Goal: Task Accomplishment & Management: Use online tool/utility

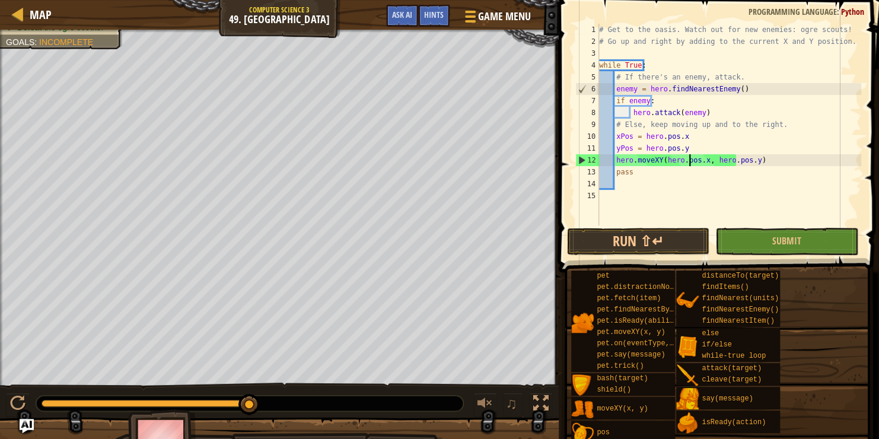
scroll to position [5, 11]
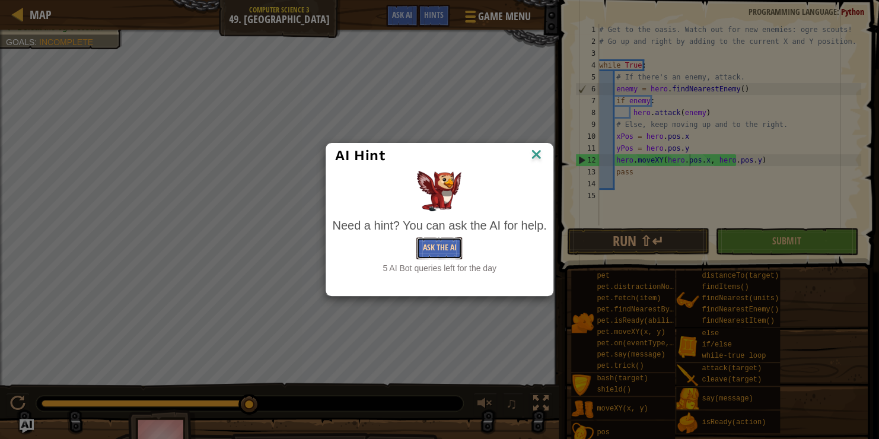
click at [444, 253] on button "Ask the AI" at bounding box center [439, 248] width 46 height 22
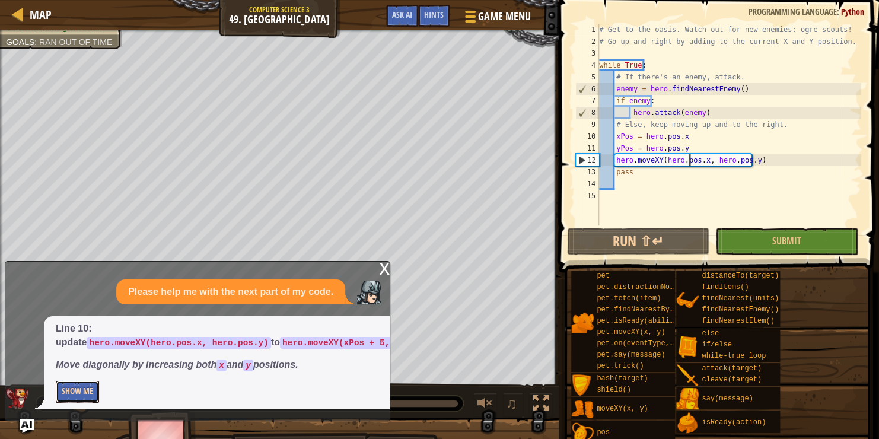
click at [88, 387] on button "Show Me" at bounding box center [77, 392] width 43 height 22
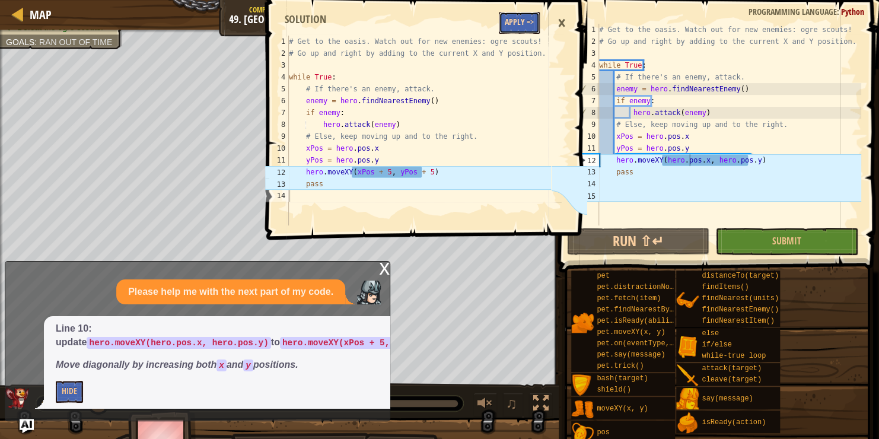
click at [513, 25] on button "Apply =>" at bounding box center [519, 23] width 41 height 22
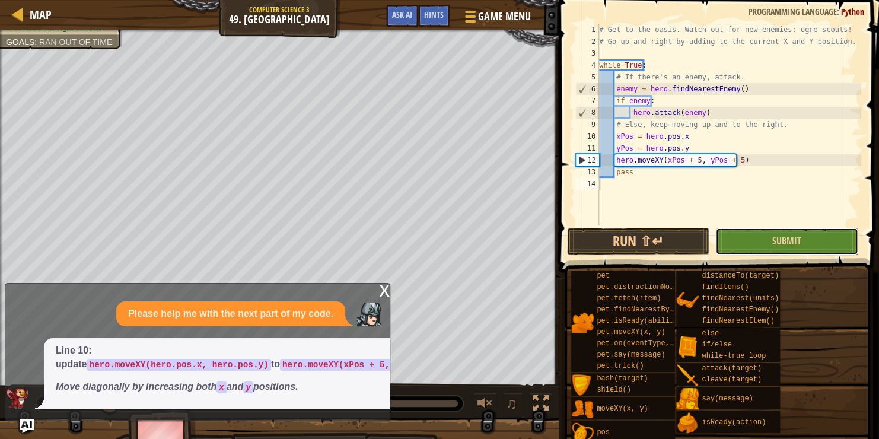
click at [752, 247] on button "Submit" at bounding box center [786, 241] width 142 height 27
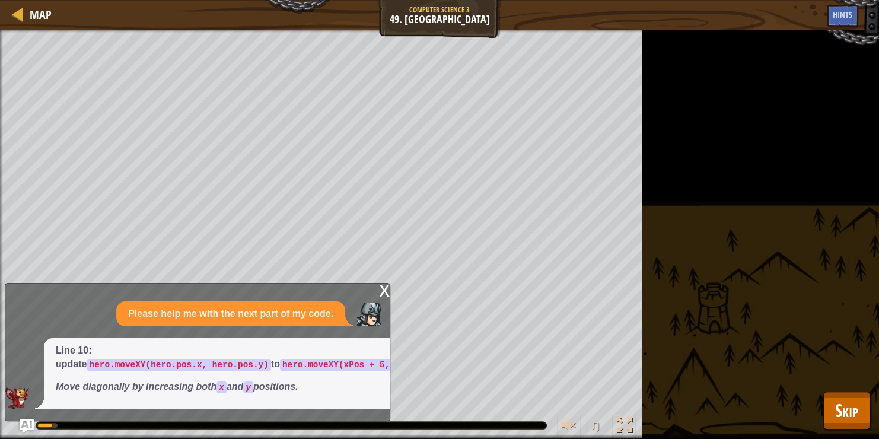
click at [387, 294] on div "x" at bounding box center [384, 289] width 11 height 12
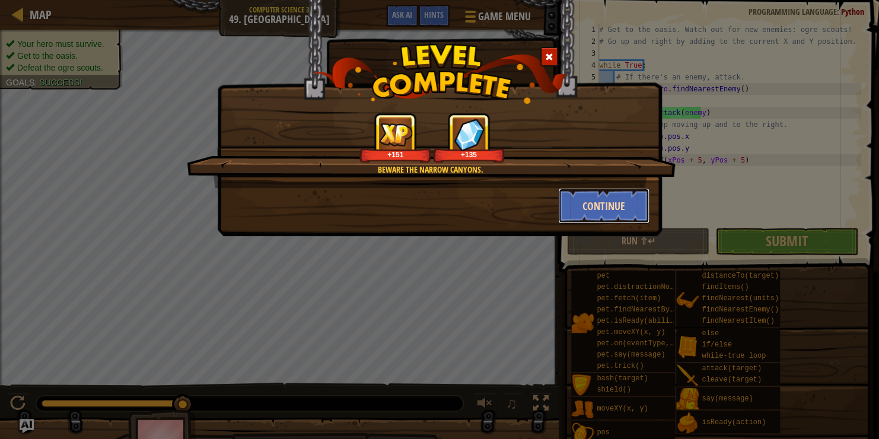
click at [604, 209] on button "Continue" at bounding box center [604, 206] width 92 height 36
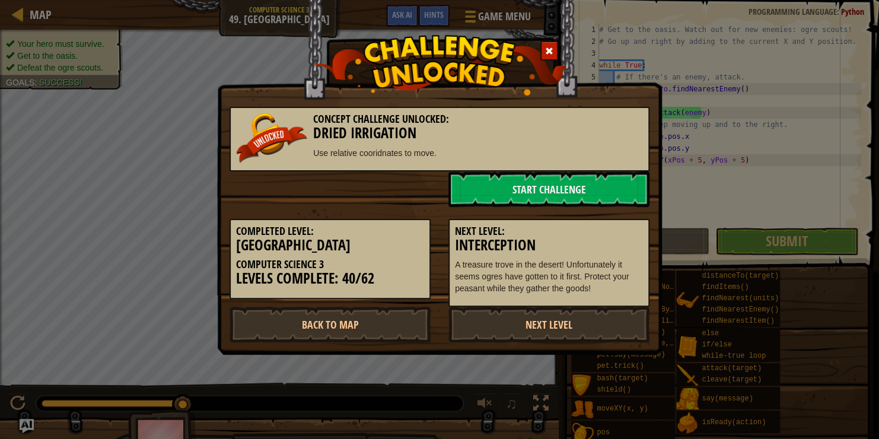
click at [602, 209] on div "Next Level: Interception A treasure trove in the desert! Unfortunately it seems…" at bounding box center [548, 257] width 219 height 100
click at [573, 330] on link "Next Level" at bounding box center [548, 325] width 201 height 36
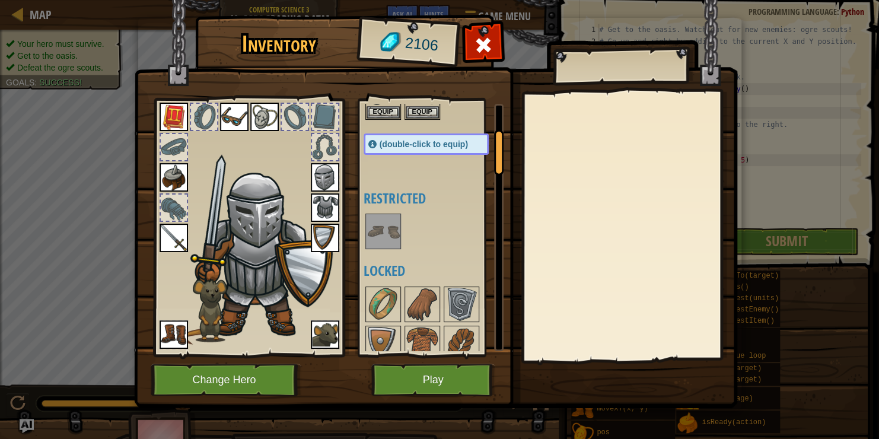
scroll to position [141, 0]
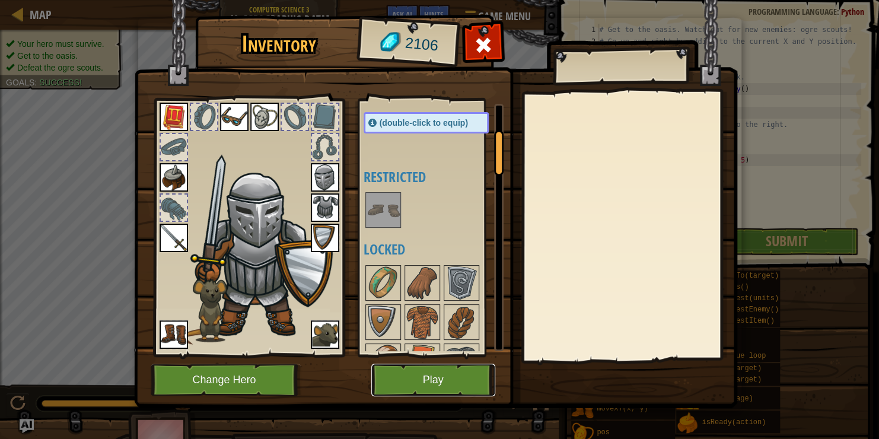
click at [429, 375] on button "Play" at bounding box center [433, 379] width 124 height 33
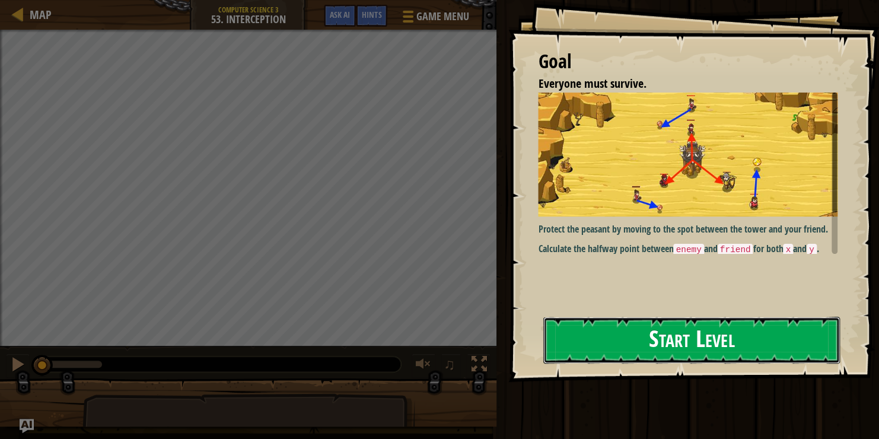
click at [732, 348] on button "Start Level" at bounding box center [691, 340] width 296 height 47
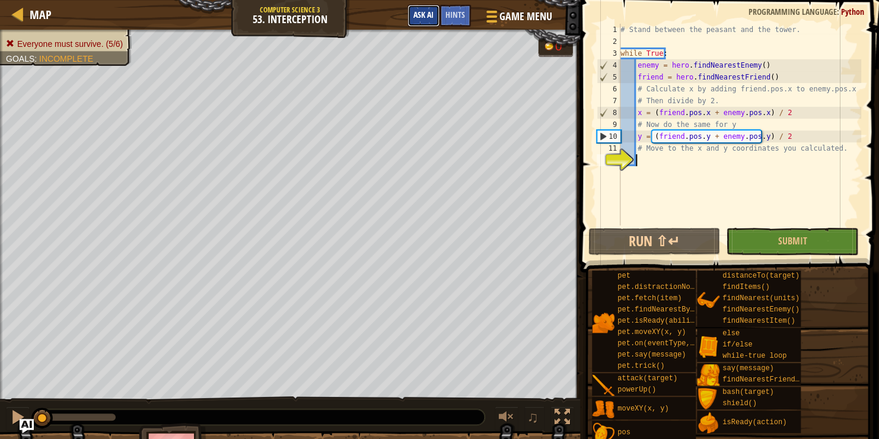
click at [425, 8] on button "Ask AI" at bounding box center [423, 16] width 32 height 22
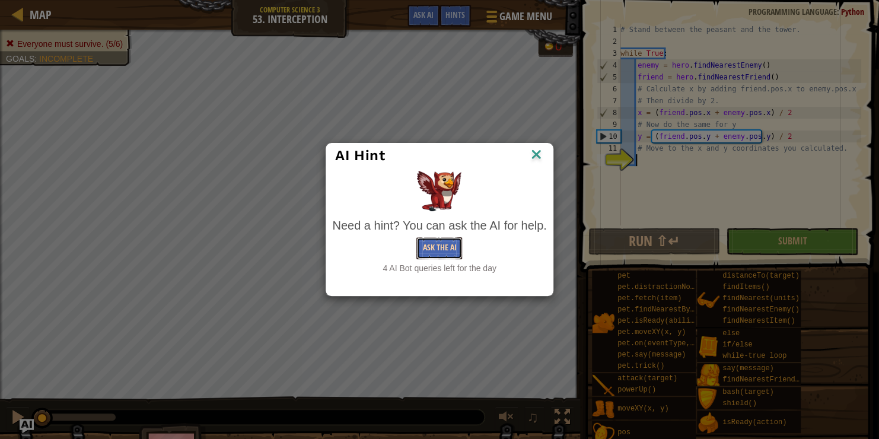
click at [435, 243] on button "Ask the AI" at bounding box center [439, 248] width 46 height 22
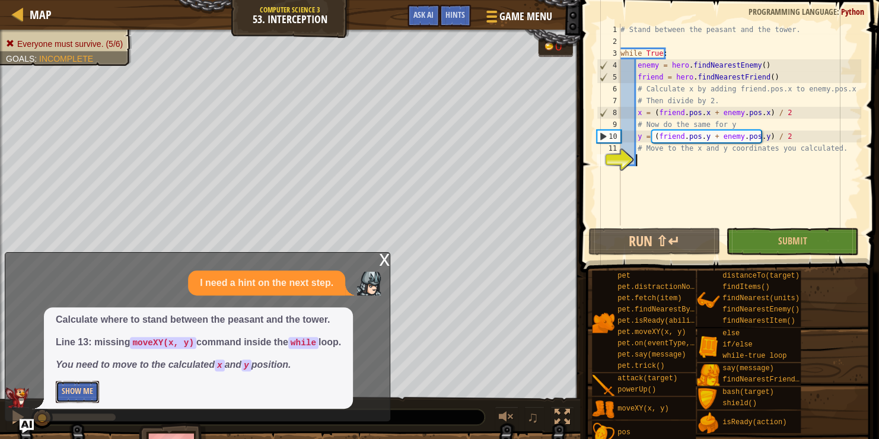
click at [73, 392] on button "Show Me" at bounding box center [77, 392] width 43 height 22
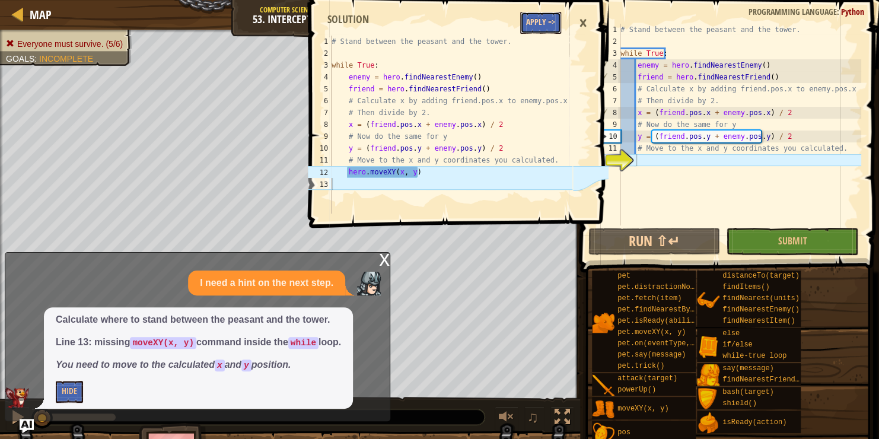
click at [551, 18] on button "Apply =>" at bounding box center [540, 23] width 41 height 22
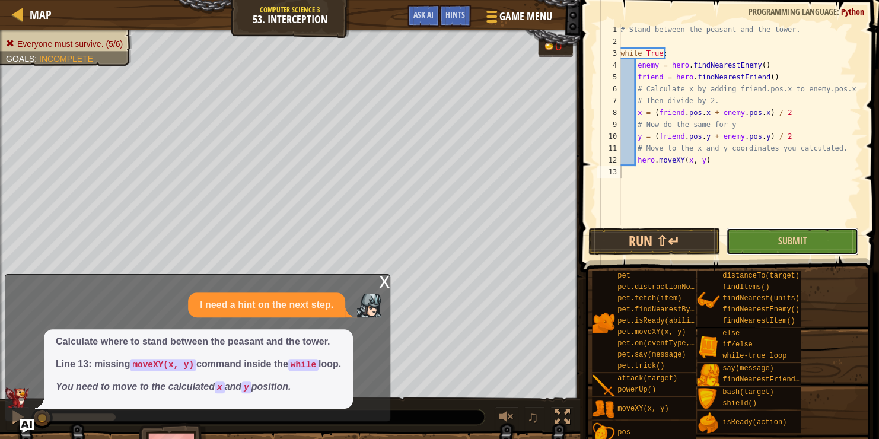
click at [747, 238] on button "Submit" at bounding box center [792, 241] width 132 height 27
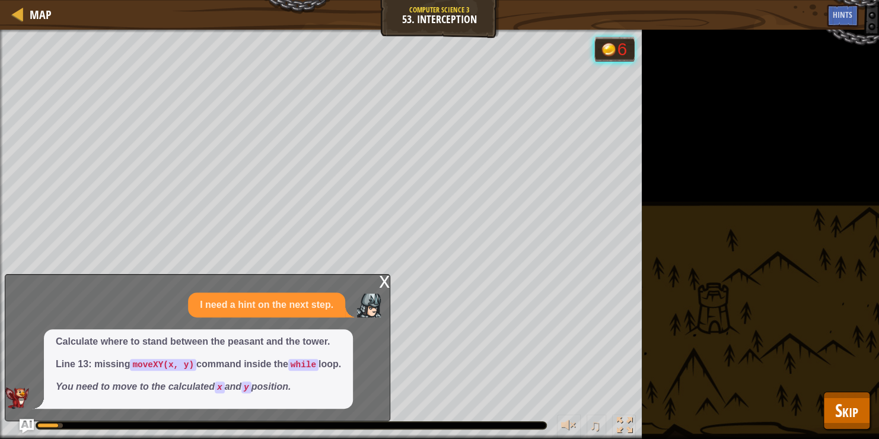
click at [378, 277] on div "x I need a hint on the next step. Calculate where to stand between the peasant …" at bounding box center [197, 347] width 385 height 147
click at [389, 285] on div "x" at bounding box center [384, 281] width 11 height 12
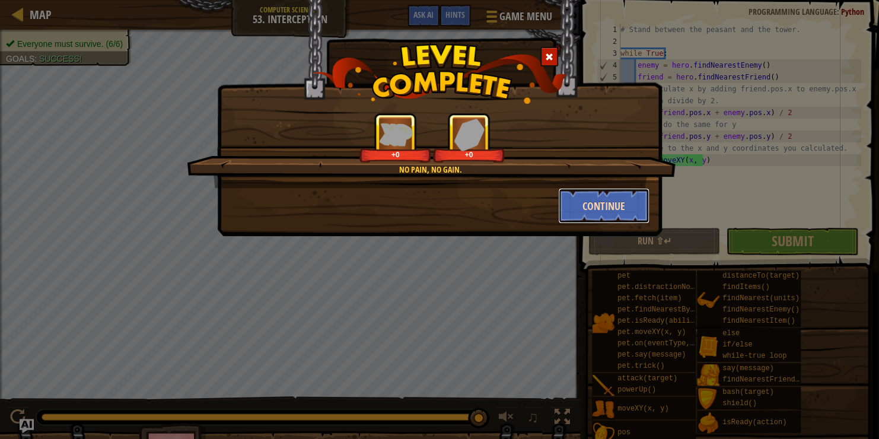
click at [595, 205] on button "Continue" at bounding box center [604, 206] width 92 height 36
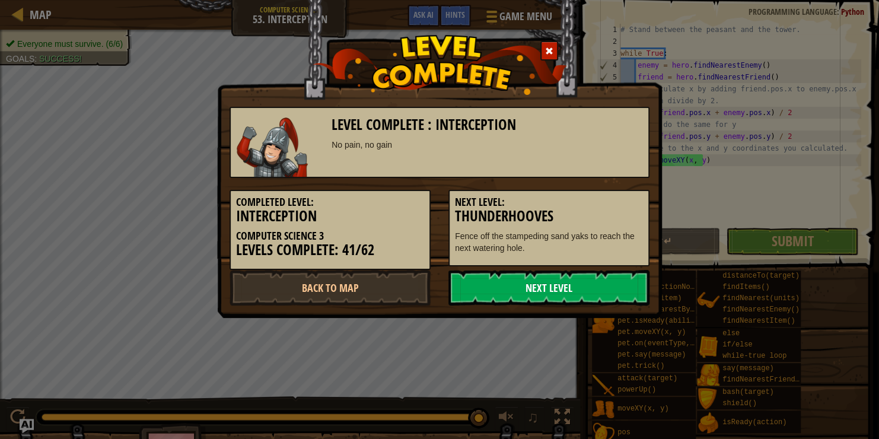
click at [550, 284] on link "Next Level" at bounding box center [548, 288] width 201 height 36
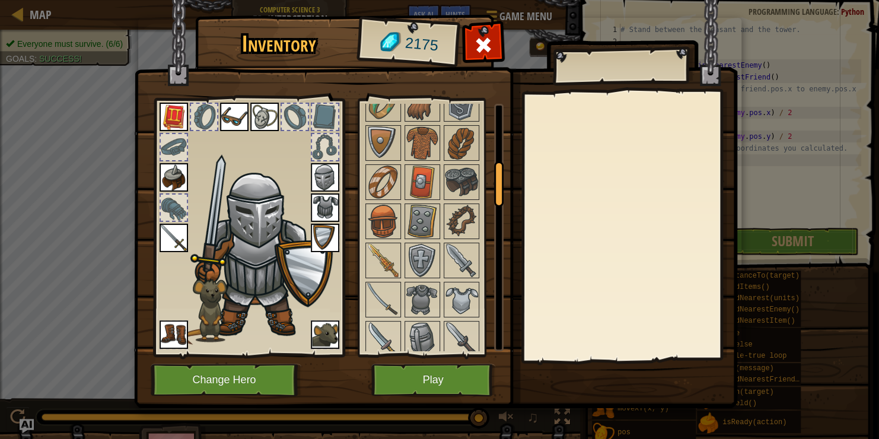
scroll to position [321, 0]
click at [384, 322] on img at bounding box center [382, 337] width 33 height 33
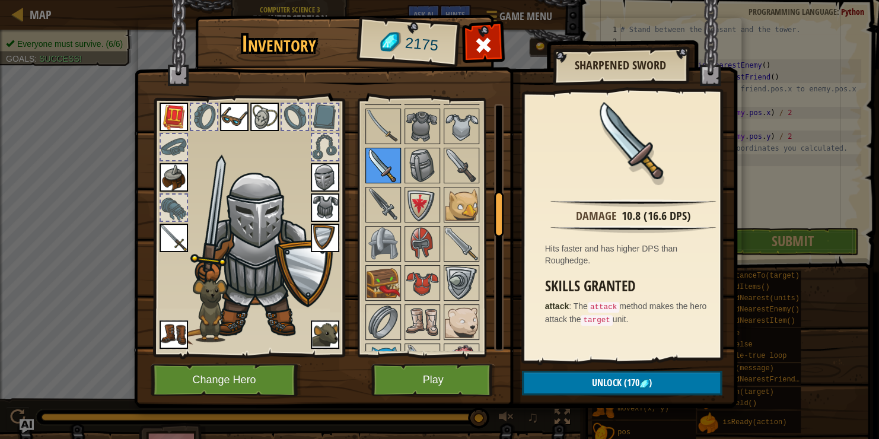
scroll to position [495, 0]
click at [406, 316] on img at bounding box center [422, 320] width 33 height 33
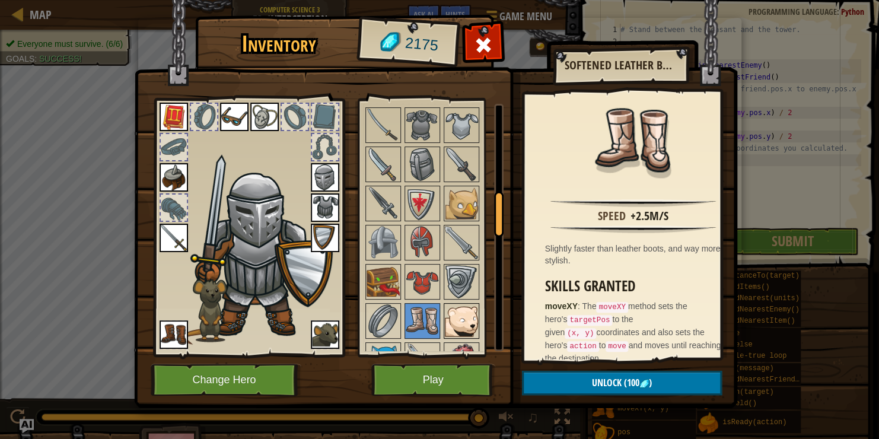
click at [450, 317] on img at bounding box center [461, 320] width 33 height 33
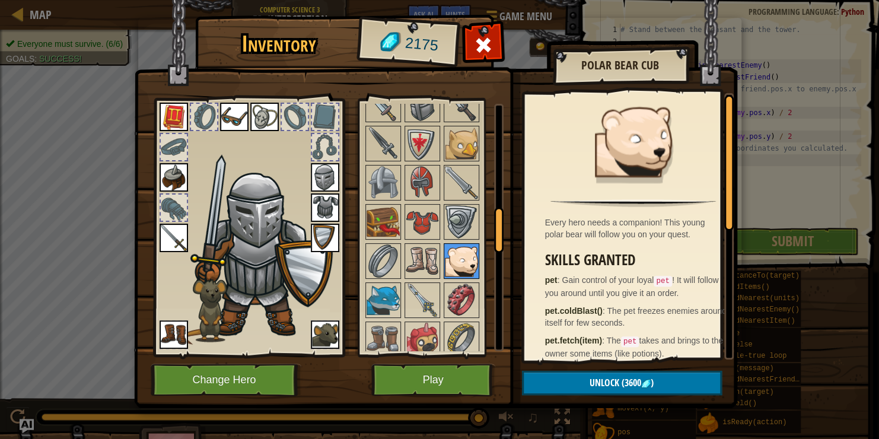
scroll to position [586, 0]
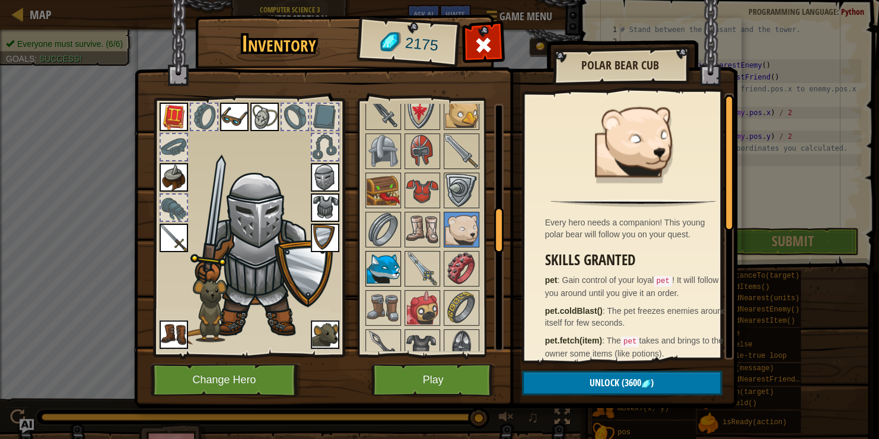
click at [391, 252] on img at bounding box center [382, 268] width 33 height 33
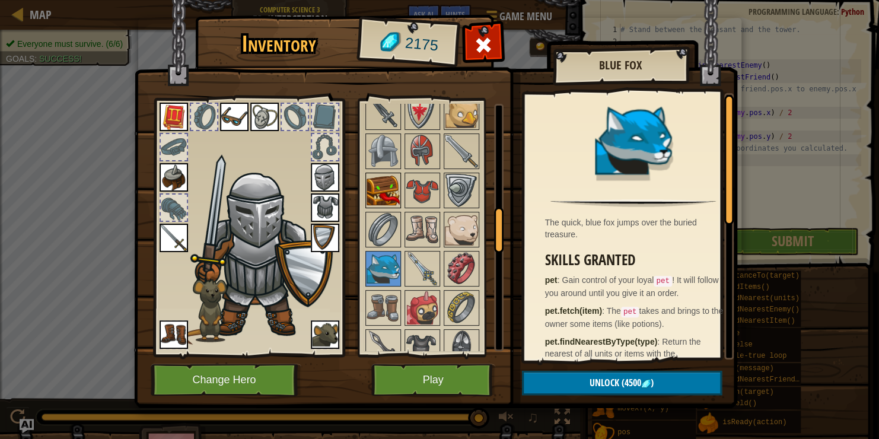
click at [391, 180] on img at bounding box center [382, 190] width 33 height 33
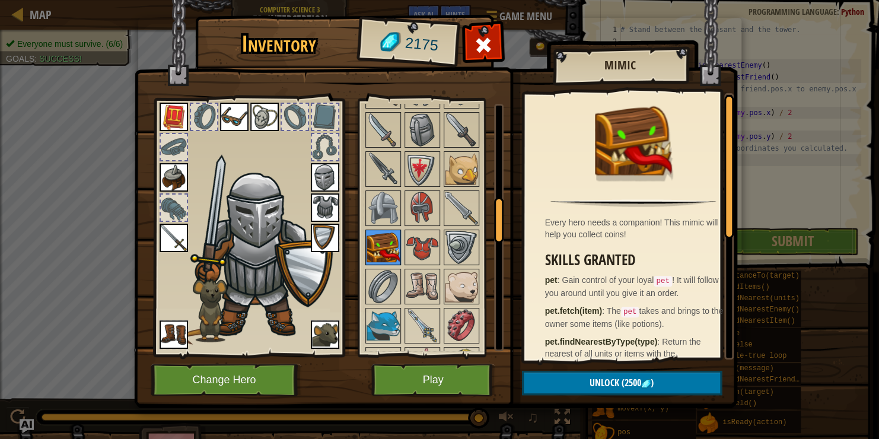
scroll to position [528, 0]
click at [467, 162] on img at bounding box center [461, 169] width 33 height 33
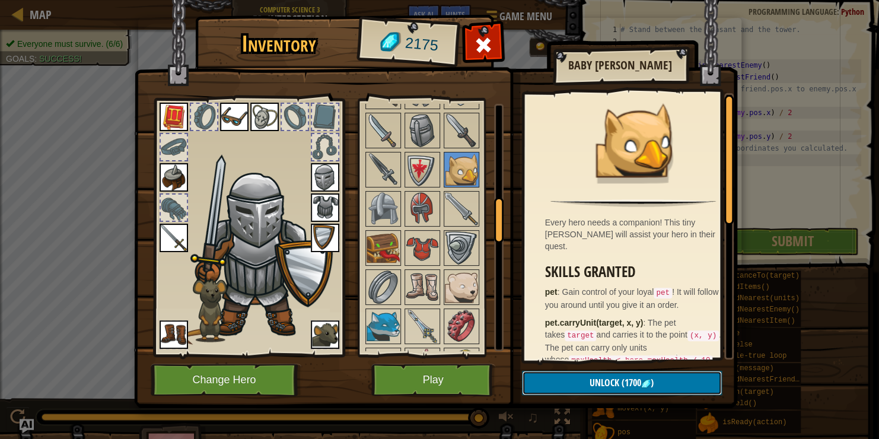
click at [594, 378] on span "Unlock" at bounding box center [604, 382] width 30 height 13
click at [594, 378] on button "Confirm" at bounding box center [622, 383] width 200 height 24
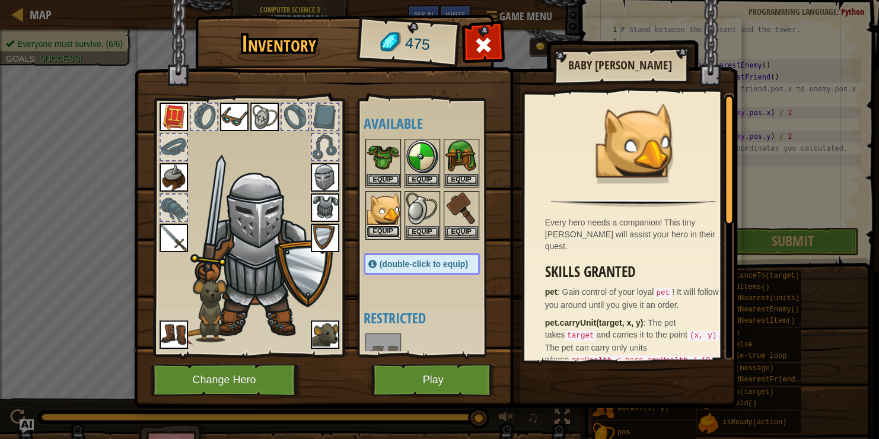
click at [375, 225] on button "Equip" at bounding box center [382, 231] width 33 height 12
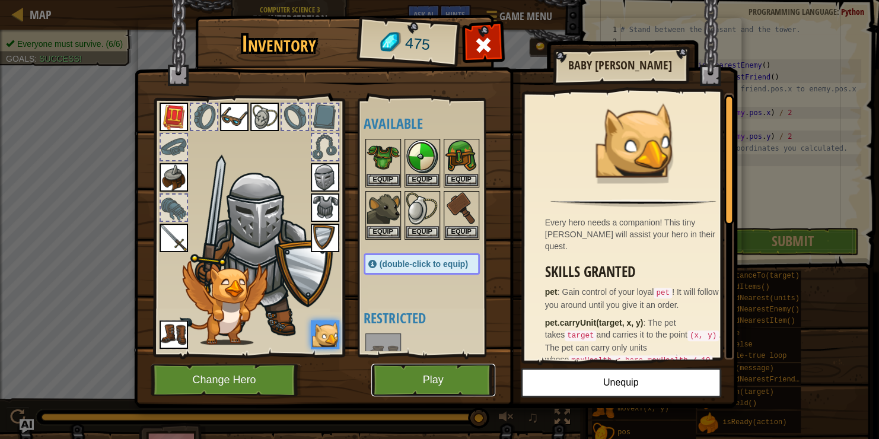
click at [432, 379] on button "Play" at bounding box center [433, 379] width 124 height 33
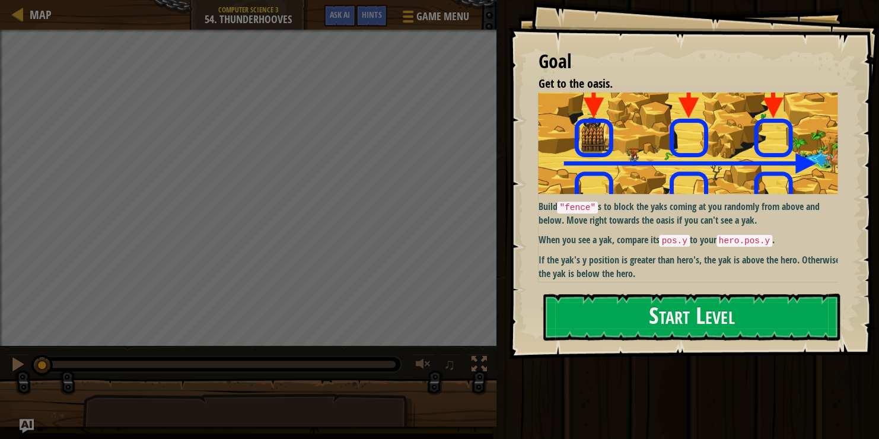
click at [603, 158] on img at bounding box center [692, 143] width 308 height 101
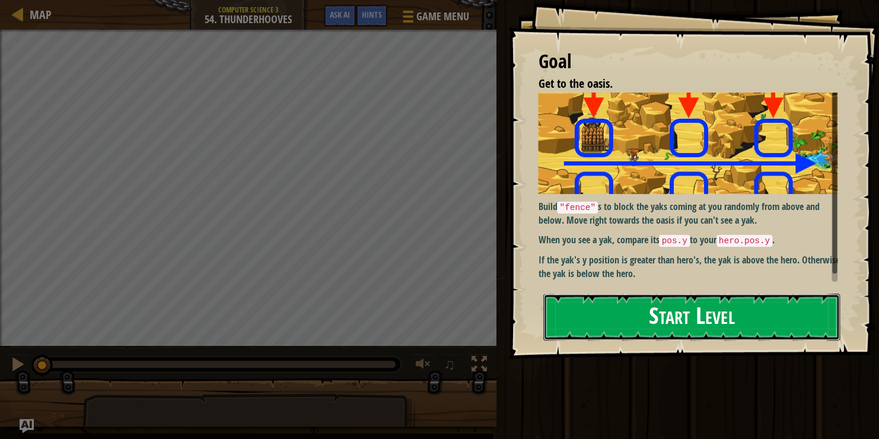
click at [610, 299] on button "Start Level" at bounding box center [691, 317] width 296 height 47
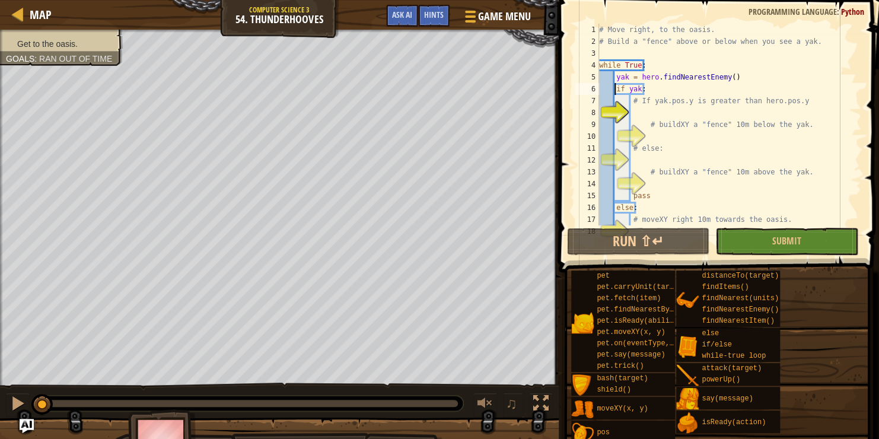
click at [613, 90] on div "# Move right, to the oasis. # Build a "fence" above or below when you see a yak…" at bounding box center [725, 136] width 256 height 225
click at [611, 90] on div "# Move right, to the oasis. # Build a "fence" above or below when you see a yak…" at bounding box center [725, 136] width 256 height 225
click at [447, 18] on div "Hints" at bounding box center [433, 16] width 31 height 22
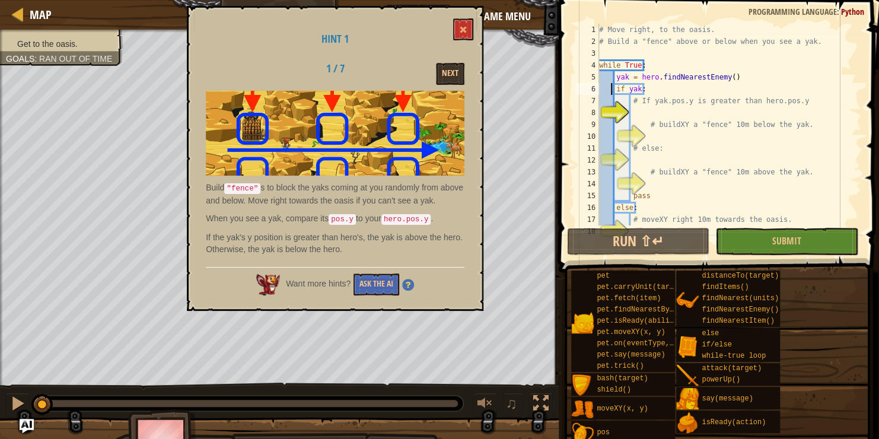
click at [465, 71] on div "Next" at bounding box center [427, 74] width 92 height 22
click at [442, 76] on button "Next" at bounding box center [450, 74] width 28 height 22
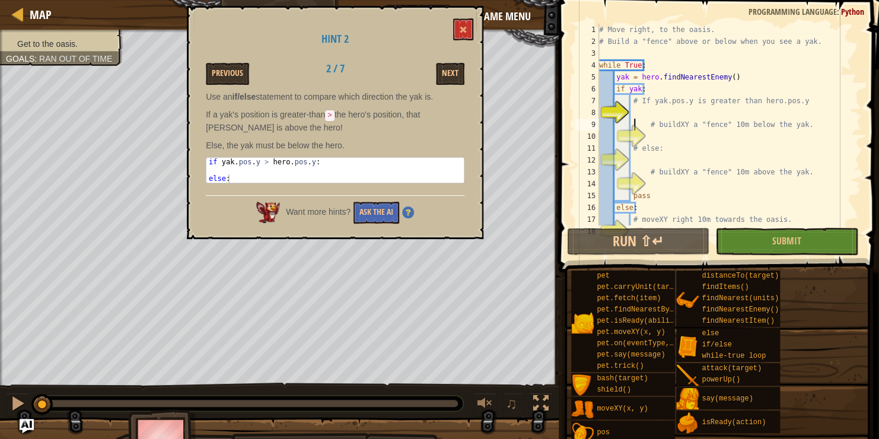
click at [635, 120] on div "# Move right, to the oasis. # Build a "fence" above or below when you see a yak…" at bounding box center [725, 136] width 256 height 225
click at [652, 106] on div "# Move right, to the oasis. # Build a "fence" above or below when you see a yak…" at bounding box center [725, 136] width 256 height 225
type textarea "# If yak.pos.y is greater than hero.pos.y"
click at [635, 111] on div "# Move right, to the oasis. # Build a "fence" above or below when you see a yak…" at bounding box center [725, 136] width 256 height 225
drag, startPoint x: 205, startPoint y: 157, endPoint x: 270, endPoint y: 162, distance: 64.9
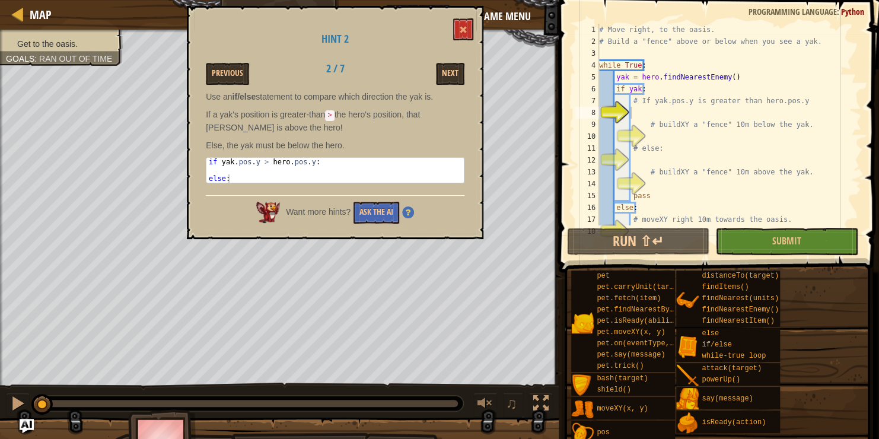
click at [270, 162] on pre "1 2 3 if yak . pos . y > hero . pos . y : else : הההההההההההההההההההההההההההההה…" at bounding box center [335, 170] width 259 height 26
type textarea "if yak.pos.y > hero.pos.y:"
drag, startPoint x: 209, startPoint y: 157, endPoint x: 330, endPoint y: 164, distance: 120.5
click at [330, 164] on div "if yak . pos . y > hero . pos . y : else :" at bounding box center [334, 179] width 257 height 42
click at [638, 107] on div "# Move right, to the oasis. # Build a "fence" above or below when you see a yak…" at bounding box center [725, 136] width 256 height 225
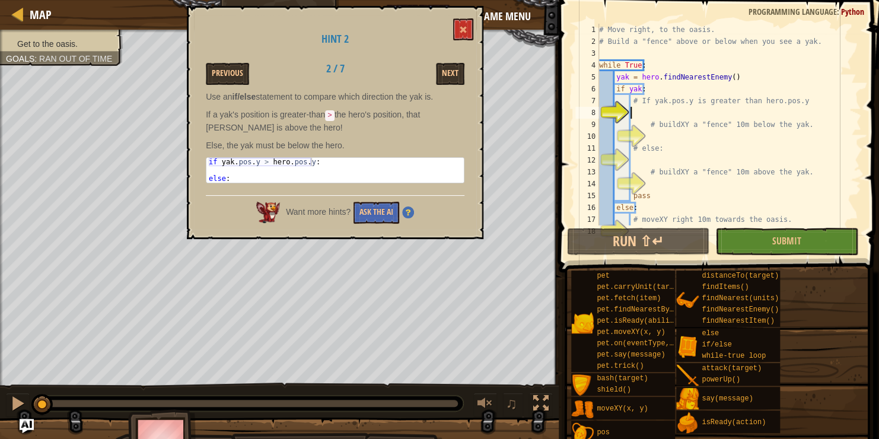
paste textarea "if yak.pos.y > hero.pos.y:"
type textarea "if yak.pos.y > hero.pos.y:"
click at [461, 24] on button at bounding box center [463, 29] width 20 height 22
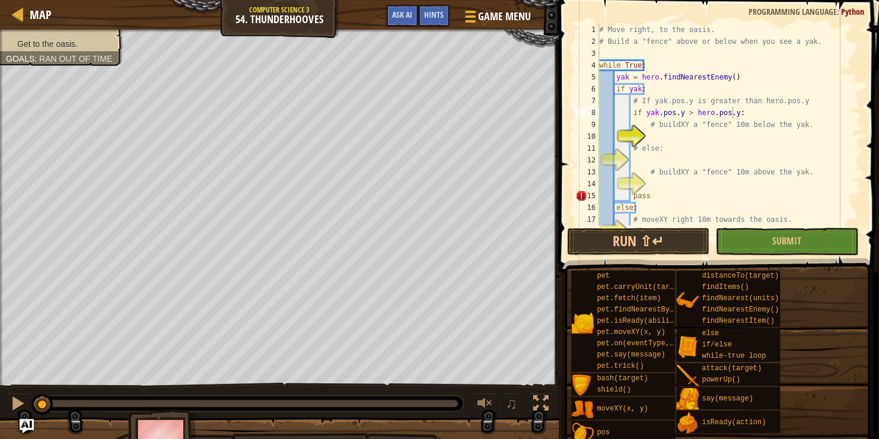
click at [661, 133] on div "# Move right, to the oasis. # Build a "fence" above or below when you see a yak…" at bounding box center [725, 136] width 256 height 225
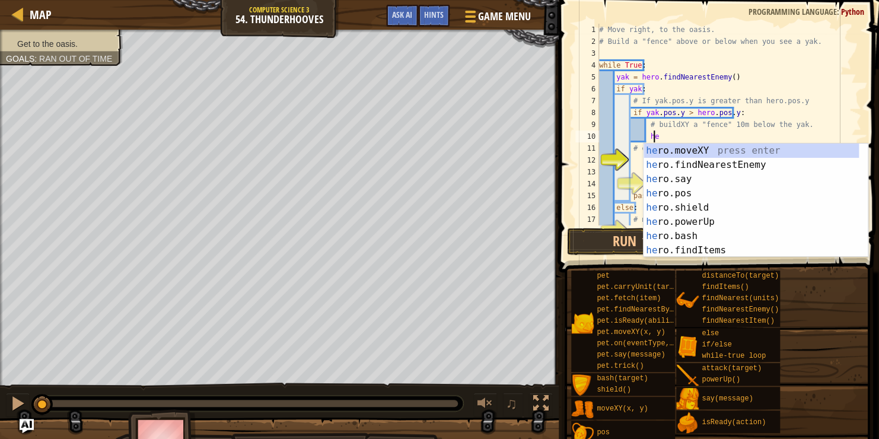
scroll to position [5, 4]
type textarea "h"
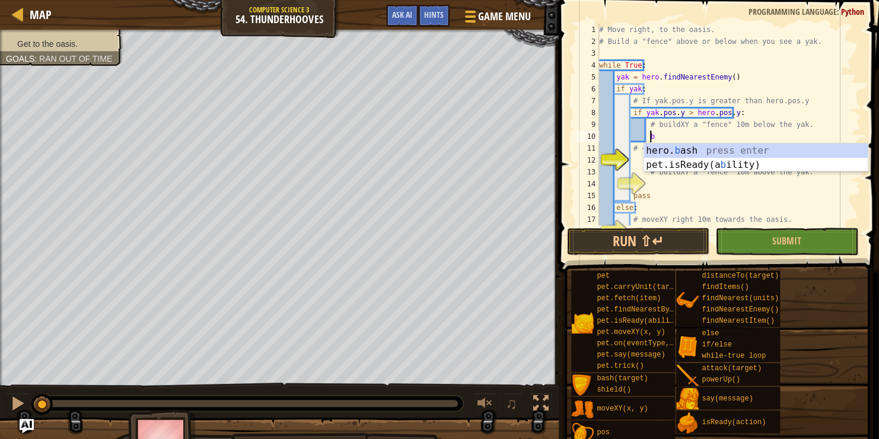
type textarea "b"
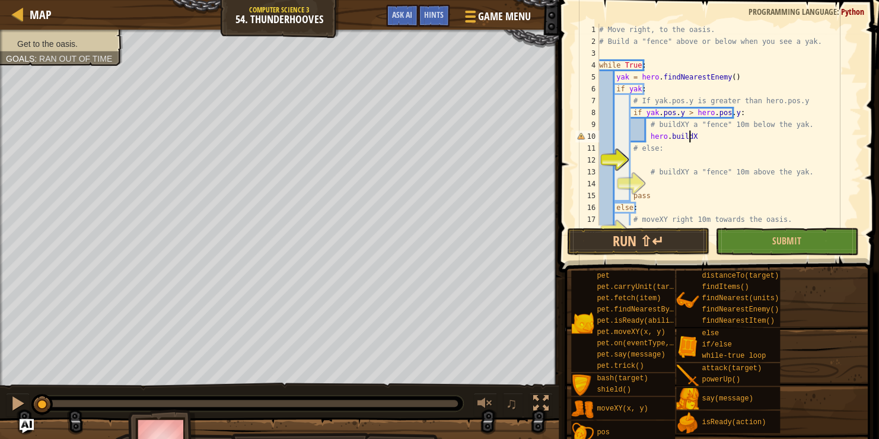
scroll to position [5, 7]
type textarea "hero.buildXY"
click at [670, 157] on div "# Move right, to the oasis. # Build a "fence" above or below when you see a yak…" at bounding box center [725, 136] width 256 height 225
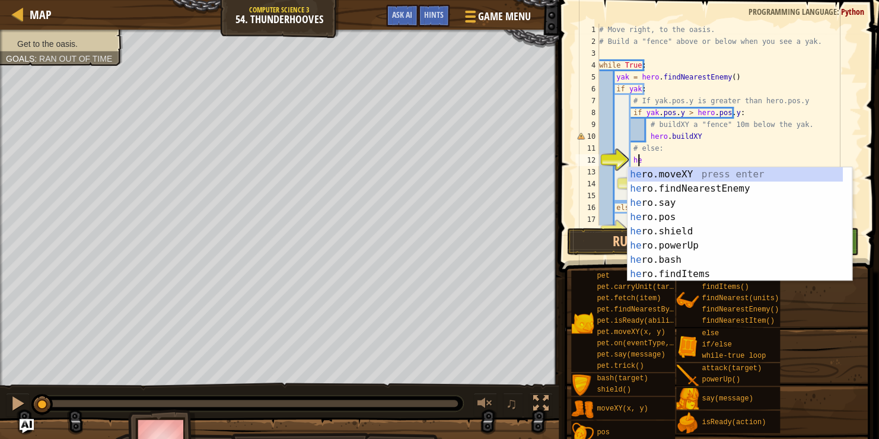
scroll to position [5, 2]
type textarea "h"
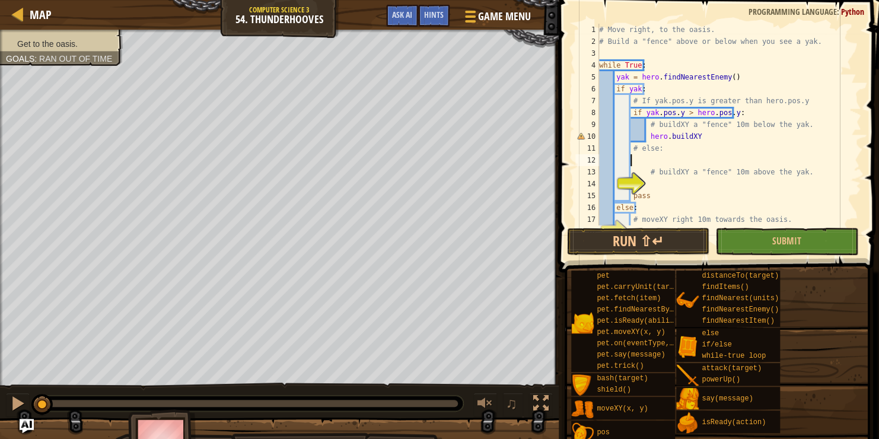
click at [704, 138] on div "# Move right, to the oasis. # Build a "fence" above or below when you see a yak…" at bounding box center [725, 136] width 256 height 225
click at [696, 137] on div "# Move right, to the oasis. # Build a "fence" above or below when you see a yak…" at bounding box center [725, 136] width 256 height 225
click at [773, 130] on div "# Move right, to the oasis. # Build a "fence" above or below when you see a yak…" at bounding box center [725, 136] width 256 height 225
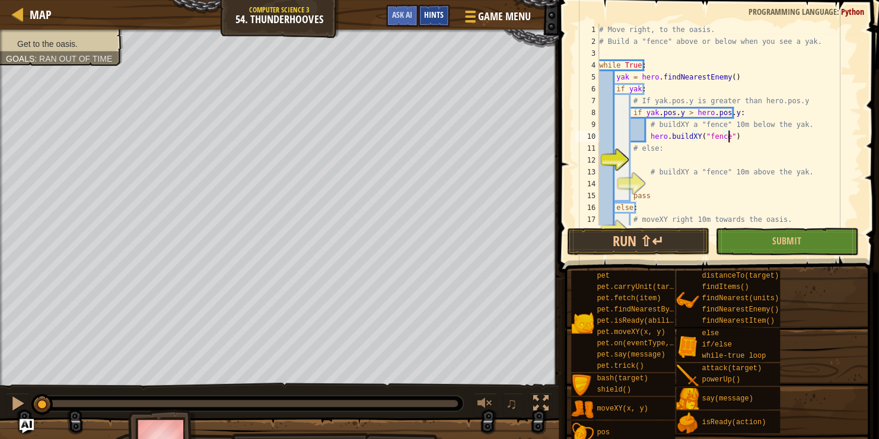
type textarea "hero.buildXY("fence")"
click at [428, 19] on span "Hints" at bounding box center [434, 14] width 20 height 11
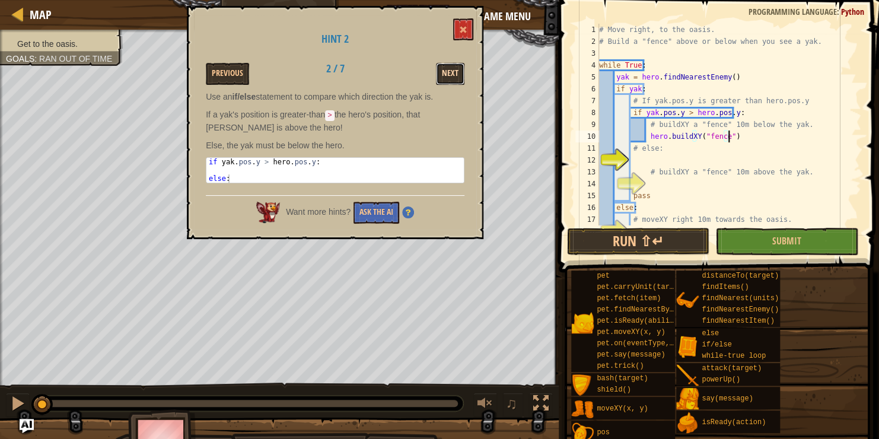
click at [461, 78] on button "Next" at bounding box center [450, 74] width 28 height 22
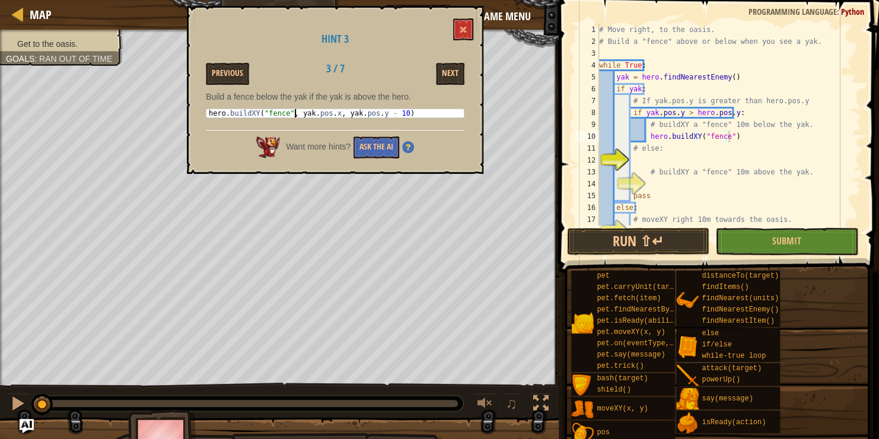
type textarea "hero.buildXY("fence", yak.pos.x, yak.pos.y - 10)"
drag, startPoint x: 295, startPoint y: 113, endPoint x: 394, endPoint y: 112, distance: 99.6
click at [394, 112] on div "hero . buildXY ( "fence" , yak . pos . x , yak . pos . y - 10 )" at bounding box center [334, 121] width 257 height 25
click at [723, 135] on div "# Move right, to the oasis. # Build a "fence" above or below when you see a yak…" at bounding box center [725, 136] width 256 height 225
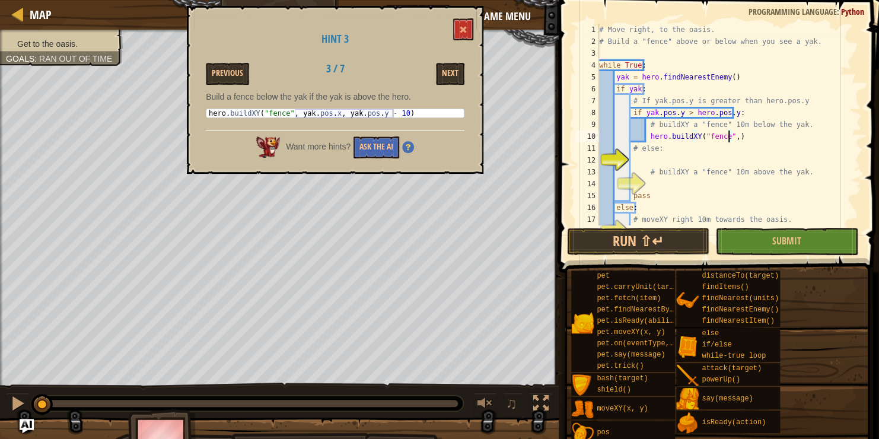
paste textarea "yak.pos.x, yak.pos.y - 10"
click at [726, 136] on div "# Move right, to the oasis. # Build a "fence" above or below when you see a yak…" at bounding box center [725, 136] width 256 height 225
type textarea "hero.buildXY("fence", yak.pos.x, yak.pos.y - 10)"
click at [646, 158] on div "# Move right, to the oasis. # Build a "fence" above or below when you see a yak…" at bounding box center [725, 136] width 256 height 225
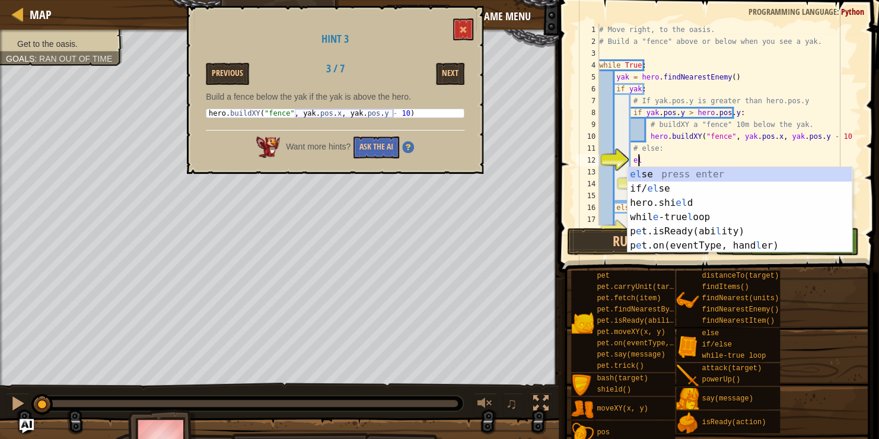
type textarea "else"
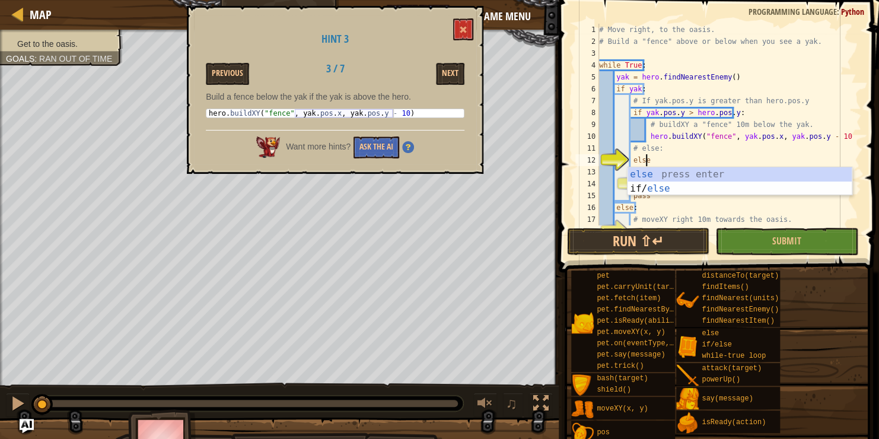
scroll to position [5, 3]
click at [655, 173] on div "else press enter if/ else press enter" at bounding box center [739, 195] width 224 height 57
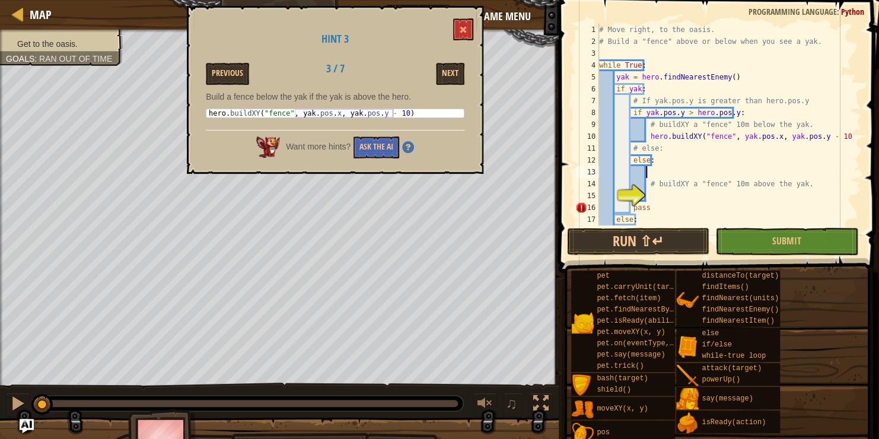
click at [656, 202] on div "# Move right, to the oasis. # Build a "fence" above or below when you see a yak…" at bounding box center [725, 136] width 256 height 225
type textarea "pass"
click at [660, 196] on div "# Move right, to the oasis. # Build a "fence" above or below when you see a yak…" at bounding box center [725, 136] width 256 height 225
click at [701, 191] on div "# Move right, to the oasis. # Build a "fence" above or below when you see a yak…" at bounding box center [725, 136] width 256 height 225
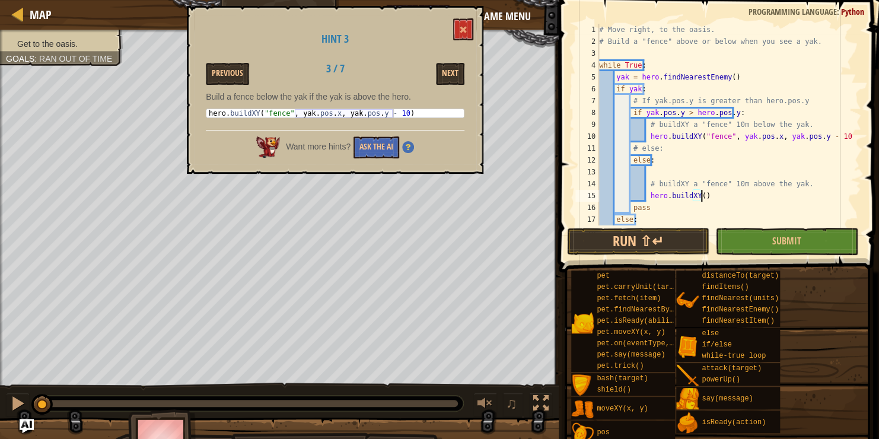
click at [697, 194] on div "# Move right, to the oasis. # Build a "fence" above or below when you see a yak…" at bounding box center [725, 136] width 256 height 225
click at [701, 194] on div "# Move right, to the oasis. # Build a "fence" above or below when you see a yak…" at bounding box center [725, 136] width 256 height 225
click at [722, 196] on div "# Move right, to the oasis. # Build a "fence" above or below when you see a yak…" at bounding box center [725, 136] width 256 height 225
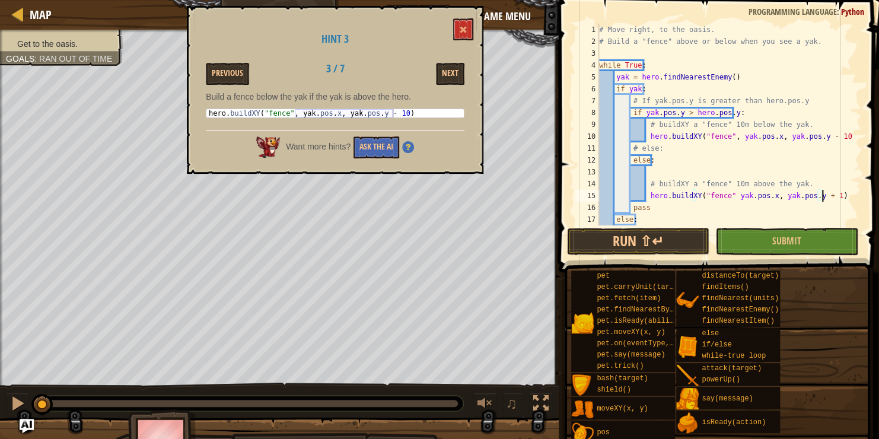
scroll to position [5, 18]
click at [725, 194] on div "# Move right, to the oasis. # Build a "fence" above or below when you see a yak…" at bounding box center [725, 136] width 256 height 225
click at [729, 194] on div "# Move right, to the oasis. # Build a "fence" above or below when you see a yak…" at bounding box center [725, 136] width 256 height 225
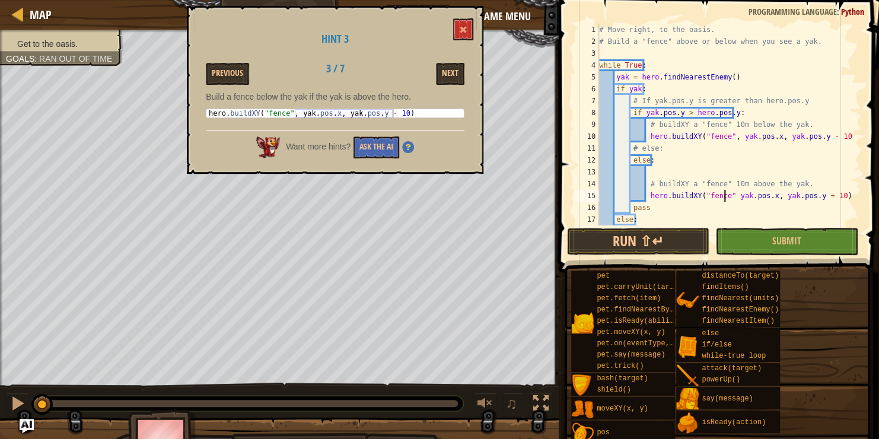
click at [729, 194] on div "# Move right, to the oasis. # Build a "fence" above or below when you see a yak…" at bounding box center [725, 136] width 256 height 225
click at [749, 244] on button "Submit" at bounding box center [786, 241] width 142 height 27
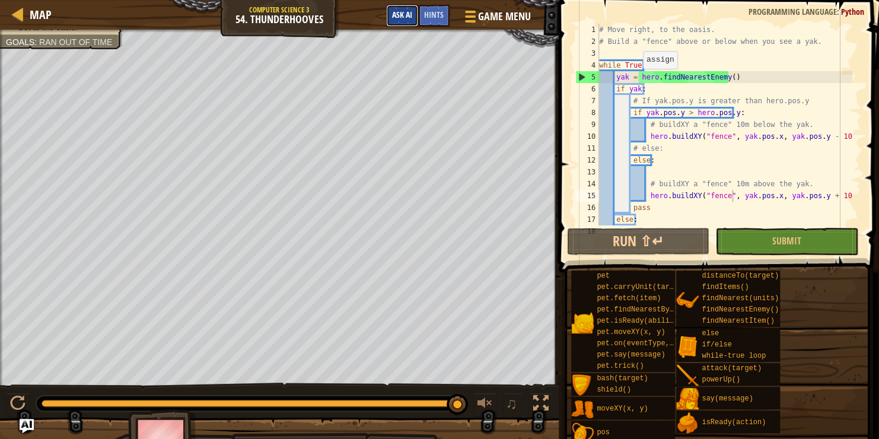
click at [394, 18] on span "Ask AI" at bounding box center [402, 14] width 20 height 11
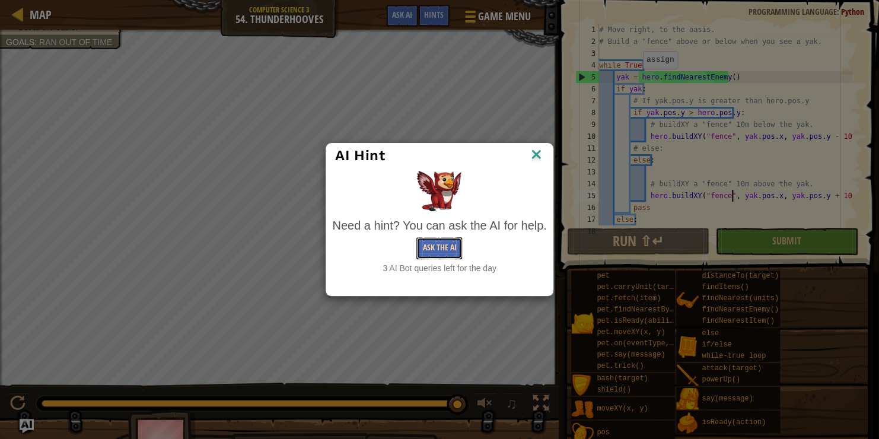
click at [437, 251] on button "Ask the AI" at bounding box center [439, 248] width 46 height 22
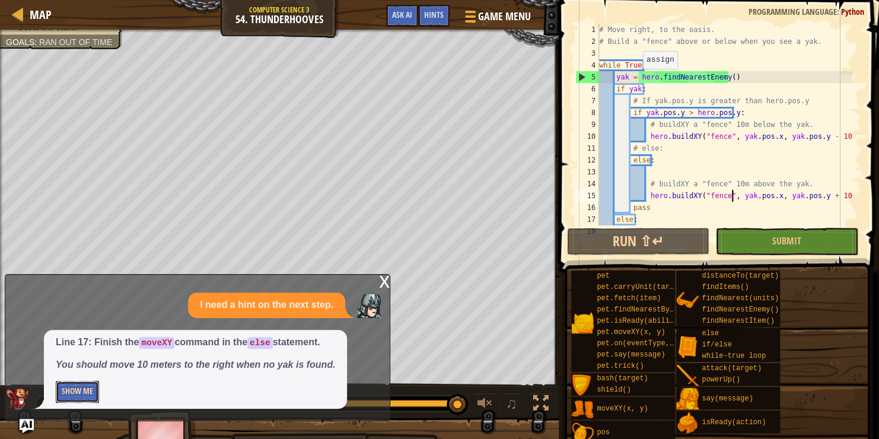
click at [73, 382] on button "Show Me" at bounding box center [77, 392] width 43 height 22
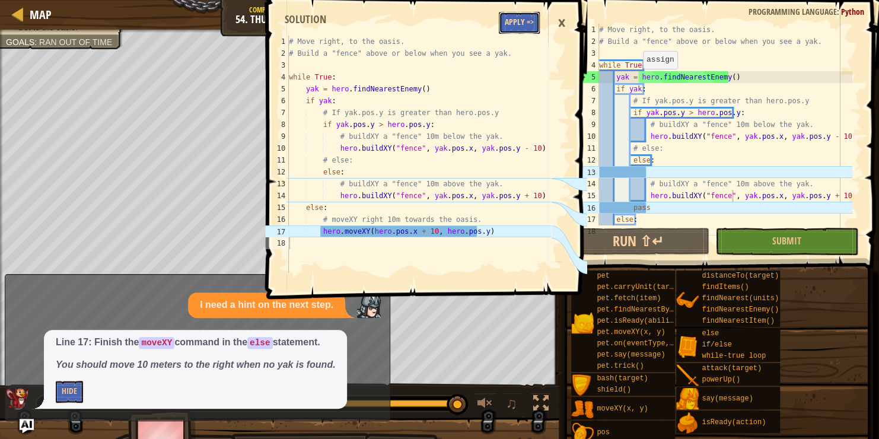
click at [508, 17] on button "Apply =>" at bounding box center [519, 23] width 41 height 22
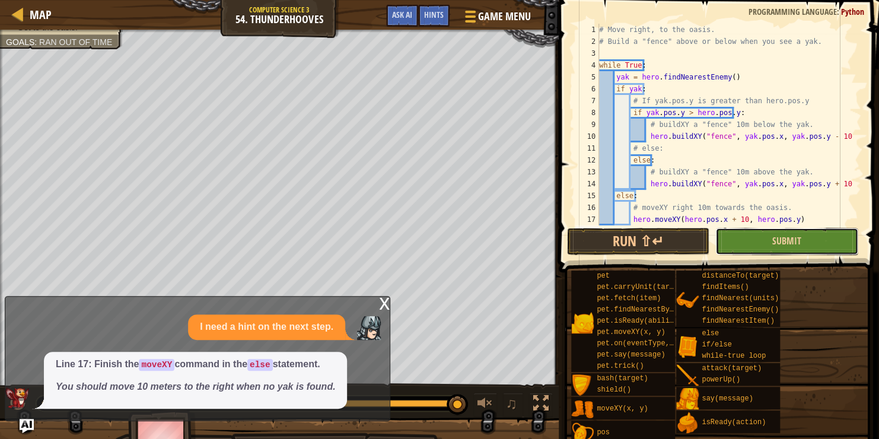
click at [771, 249] on button "Submit" at bounding box center [786, 241] width 142 height 27
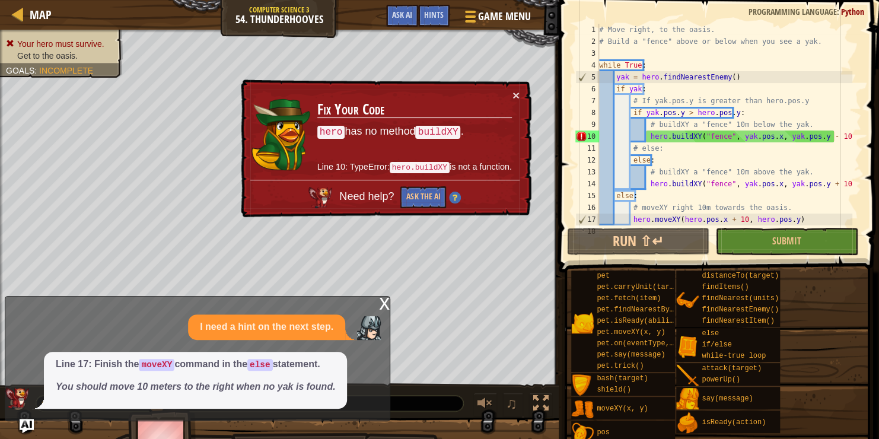
scroll to position [12, 0]
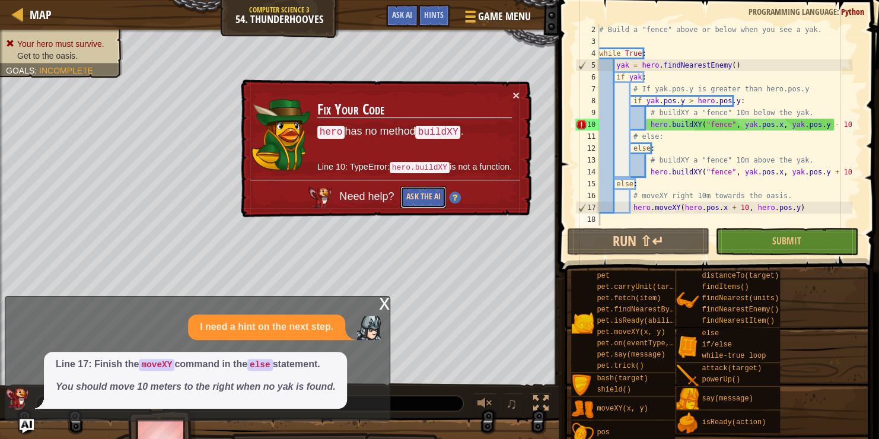
click at [428, 193] on button "Ask the AI" at bounding box center [423, 197] width 46 height 22
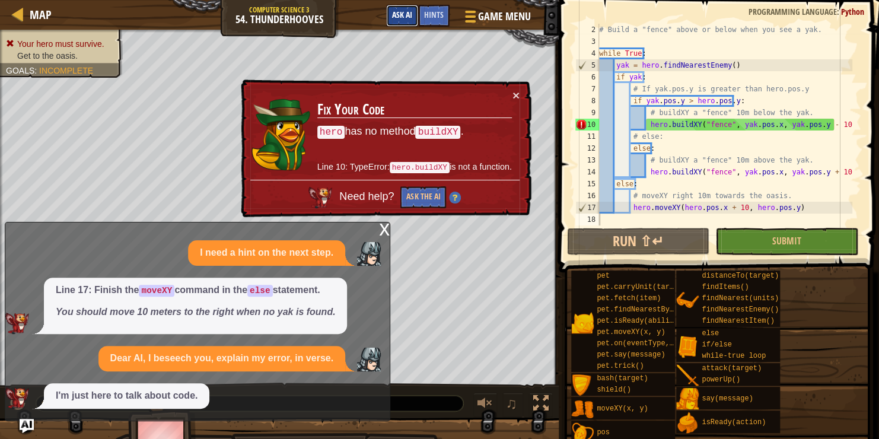
click at [392, 16] on span "Ask AI" at bounding box center [402, 14] width 20 height 11
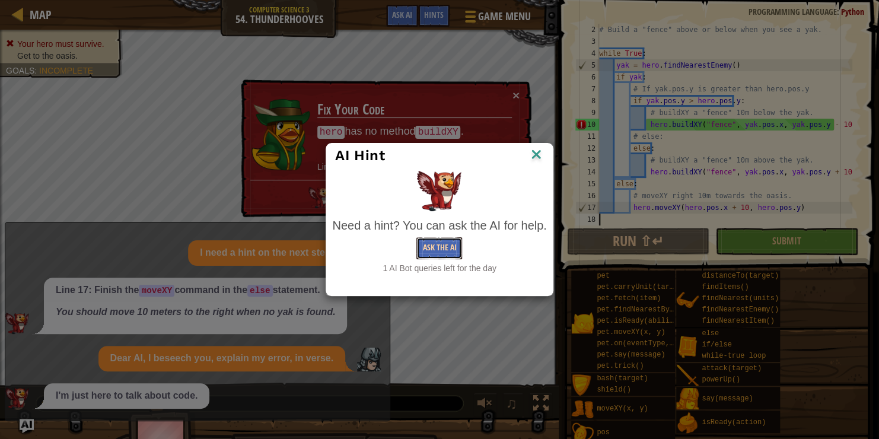
click at [421, 250] on button "Ask the AI" at bounding box center [439, 248] width 46 height 22
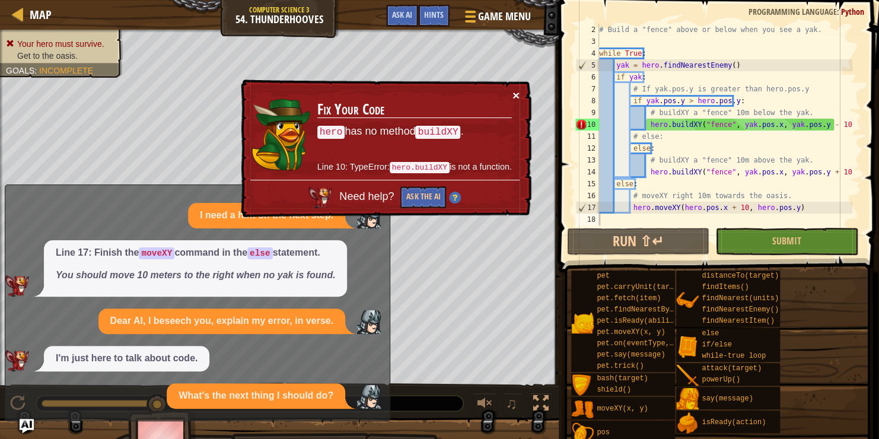
click at [513, 97] on button "×" at bounding box center [515, 95] width 7 height 12
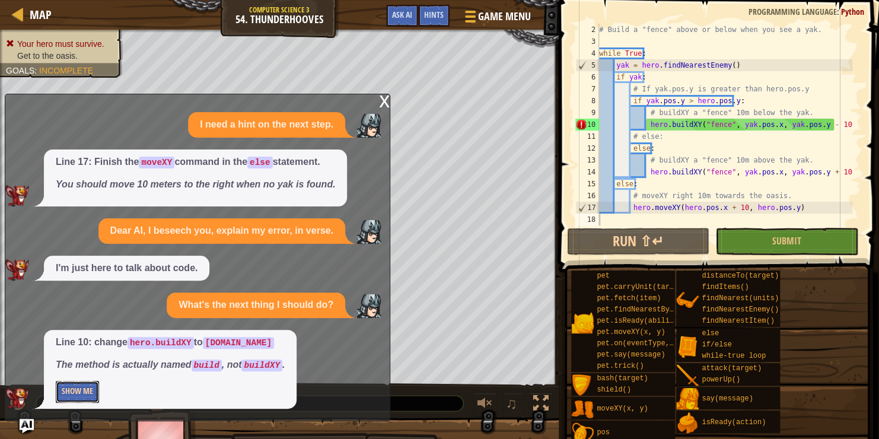
click at [79, 392] on button "Show Me" at bounding box center [77, 392] width 43 height 22
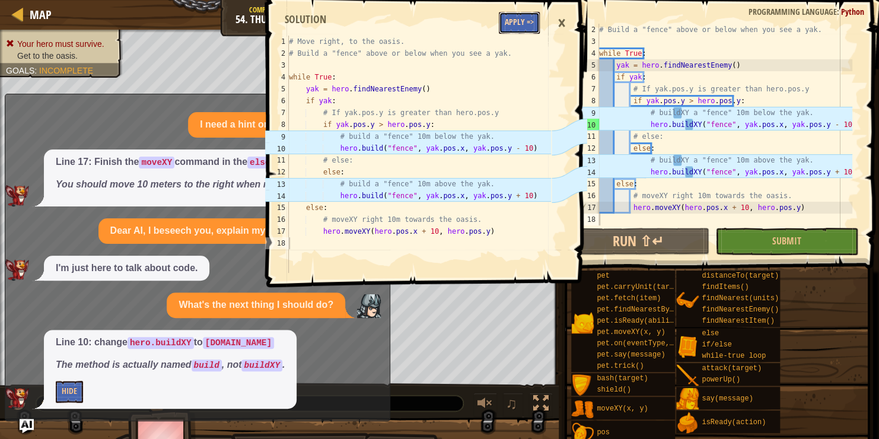
click at [522, 14] on button "Apply =>" at bounding box center [519, 23] width 41 height 22
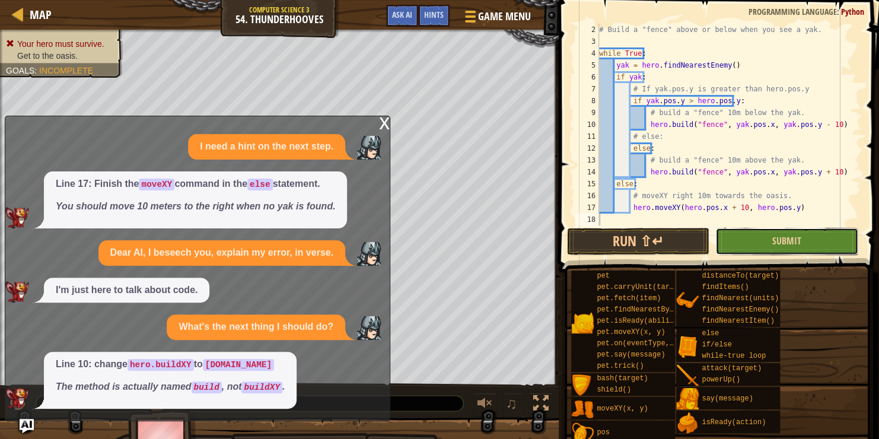
click at [761, 240] on button "Submit" at bounding box center [786, 241] width 142 height 27
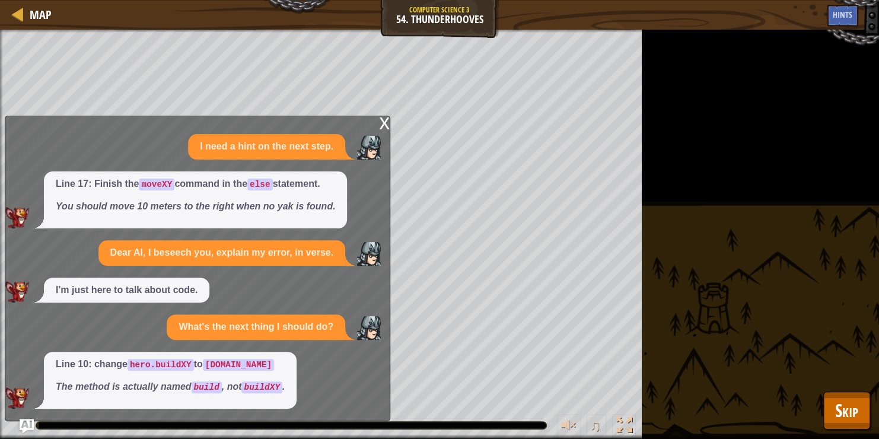
click at [384, 120] on div "x" at bounding box center [384, 122] width 11 height 12
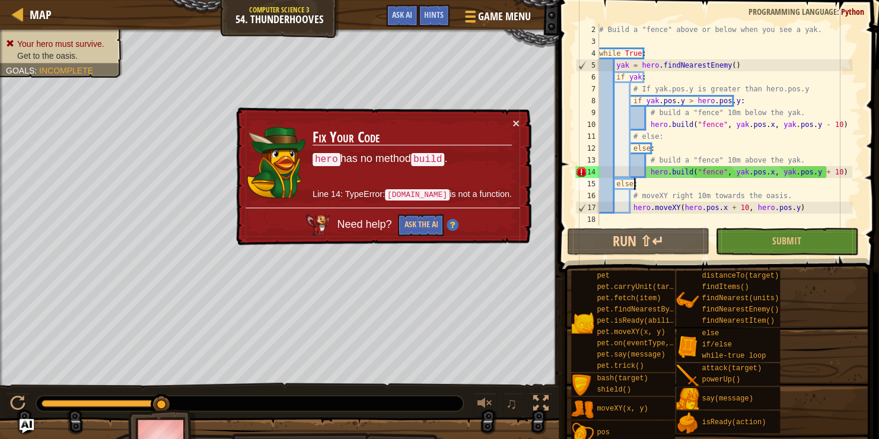
click at [686, 178] on div "# Build a "fence" above or below when you see a yak. while True : yak = hero . …" at bounding box center [725, 136] width 256 height 225
click at [684, 171] on div "# Build a "fence" above or below when you see a yak. while True : yak = hero . …" at bounding box center [725, 136] width 256 height 225
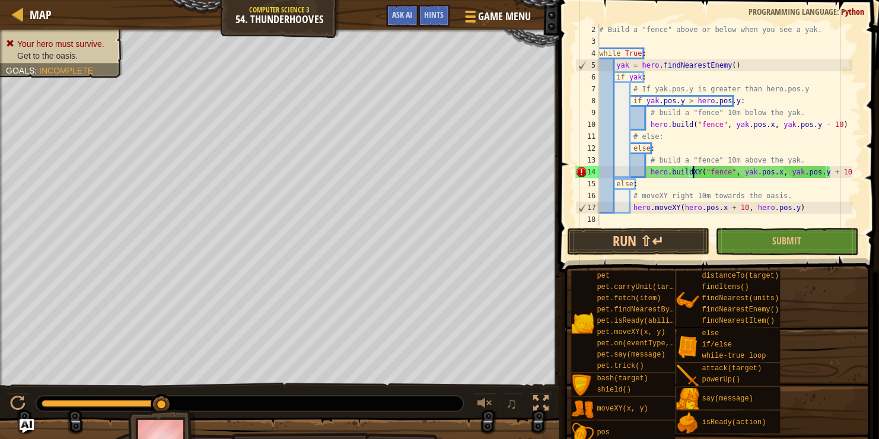
scroll to position [5, 7]
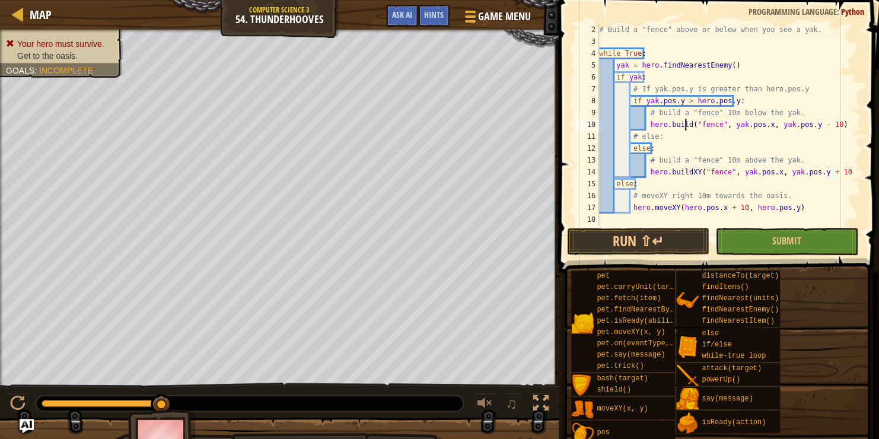
click at [686, 121] on div "# Build a "fence" above or below when you see a yak. while True : yak = hero . …" at bounding box center [725, 136] width 256 height 225
click at [726, 243] on button "Submit" at bounding box center [786, 241] width 142 height 27
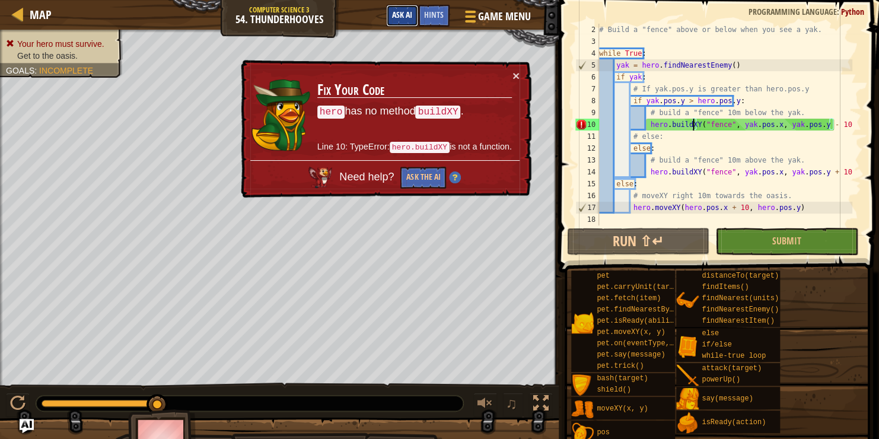
click at [406, 15] on span "Ask AI" at bounding box center [402, 14] width 20 height 11
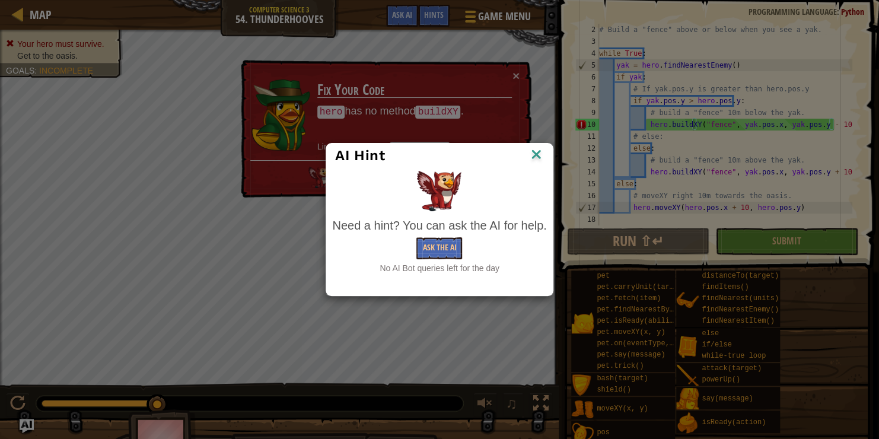
click at [534, 158] on img at bounding box center [535, 155] width 15 height 18
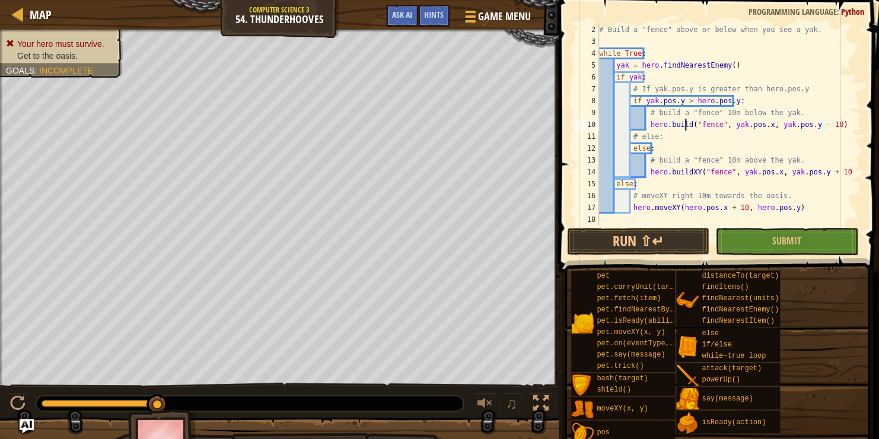
click at [692, 171] on div "# Build a "fence" above or below when you see a yak. while True : yak = hero . …" at bounding box center [725, 136] width 256 height 225
type textarea "[DOMAIN_NAME]("fence", yak.pos.x, yak.pos.y + 10)"
click at [729, 244] on button "Submit" at bounding box center [786, 241] width 142 height 27
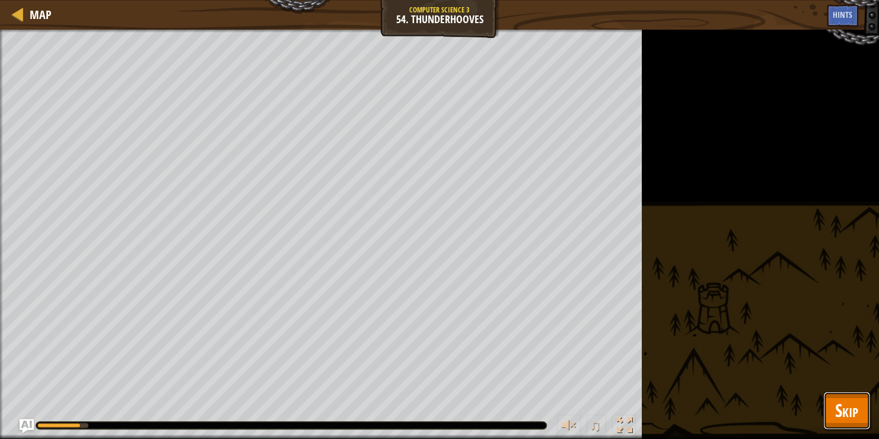
click at [848, 408] on span "Skip" at bounding box center [846, 410] width 23 height 24
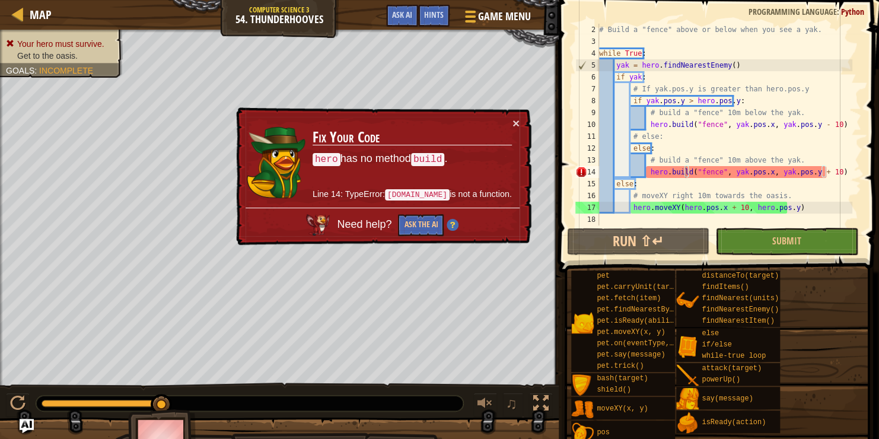
click at [685, 173] on div "# Build a "fence" above or below when you see a yak. while True : yak = hero . …" at bounding box center [725, 136] width 256 height 225
click at [434, 17] on span "Hints" at bounding box center [434, 14] width 20 height 11
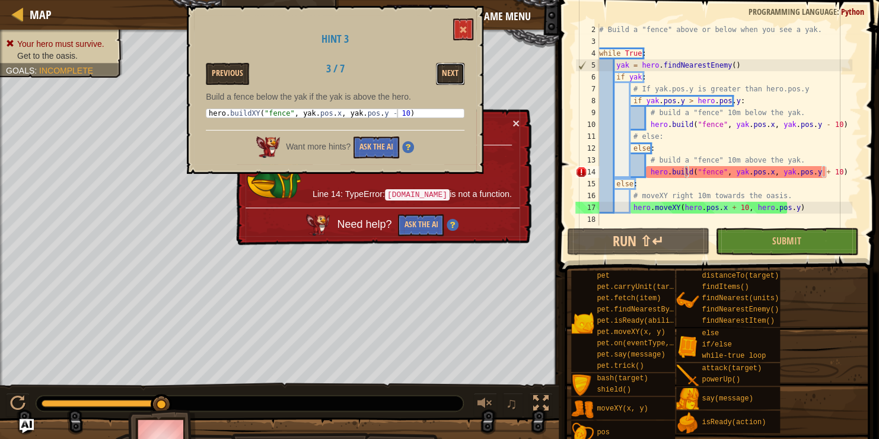
drag, startPoint x: 441, startPoint y: 74, endPoint x: 460, endPoint y: 95, distance: 28.2
click at [460, 95] on div "Hint 3 Previous 3 / 7 Next Build a fence below the yak if the yak is above the …" at bounding box center [335, 90] width 296 height 168
click at [685, 168] on div "# Build a "fence" above or below when you see a yak. while True : yak = hero . …" at bounding box center [725, 136] width 256 height 225
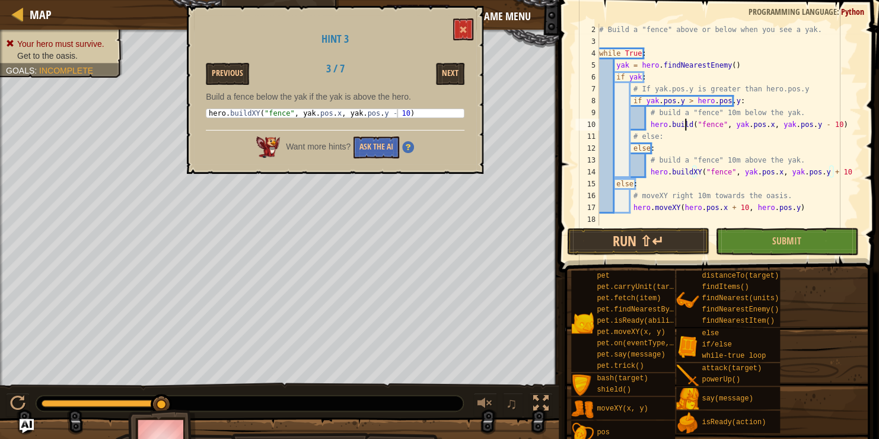
click at [684, 121] on div "# Build a "fence" above or below when you see a yak. while True : yak = hero . …" at bounding box center [725, 136] width 256 height 225
type textarea "hero.buildXY("fence", yak.pos.x, yak.pos.y - 10)"
click at [741, 235] on button "Submit" at bounding box center [786, 241] width 142 height 27
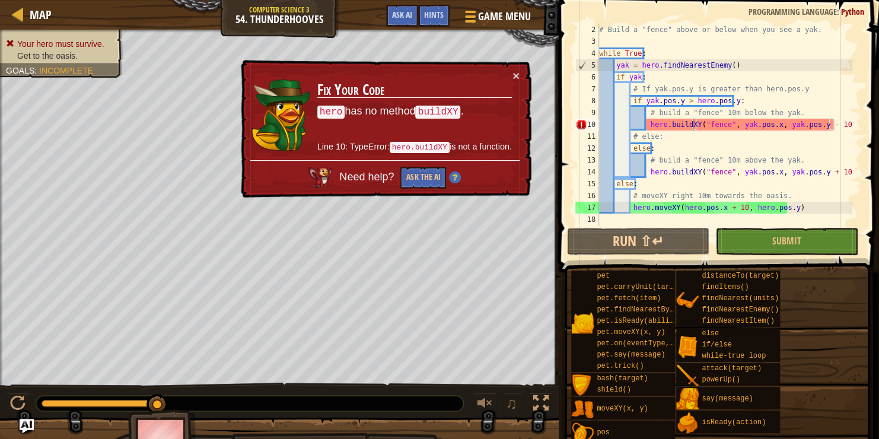
click at [692, 128] on div "# Build a "fence" above or below when you see a yak. while True : yak = hero . …" at bounding box center [725, 136] width 256 height 225
click at [417, 21] on button "Ask AI" at bounding box center [402, 16] width 32 height 22
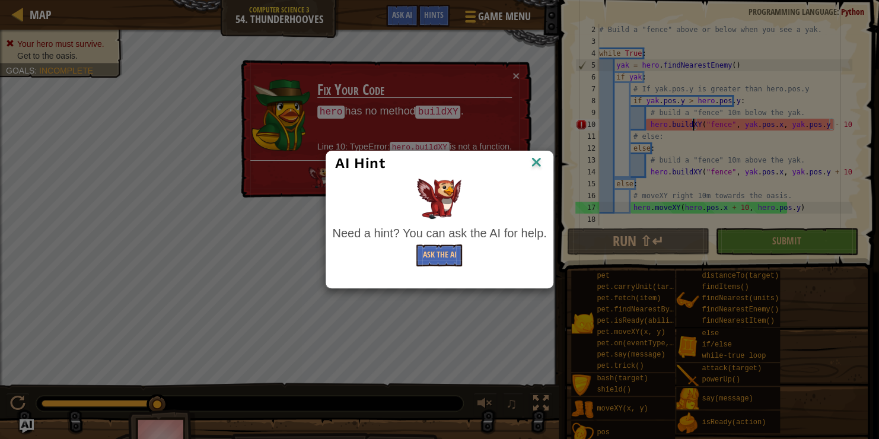
click at [439, 14] on div "AI Hint Need a hint? You can ask the AI for help. Ask the AI" at bounding box center [439, 219] width 879 height 439
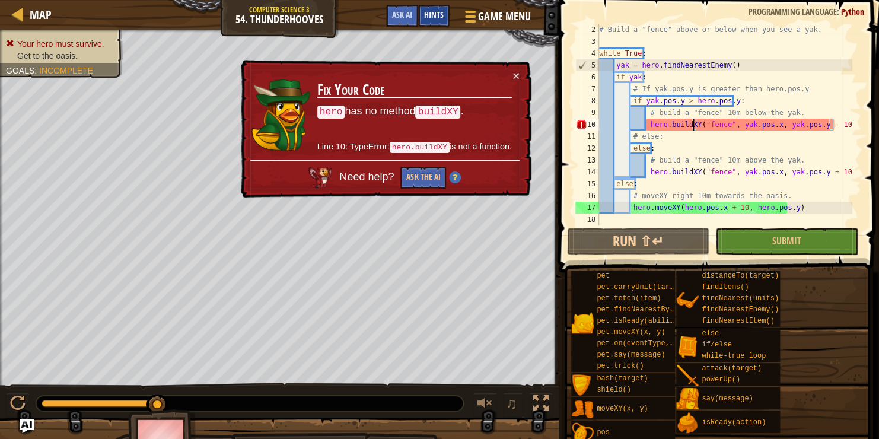
click at [439, 14] on span "Hints" at bounding box center [434, 14] width 20 height 11
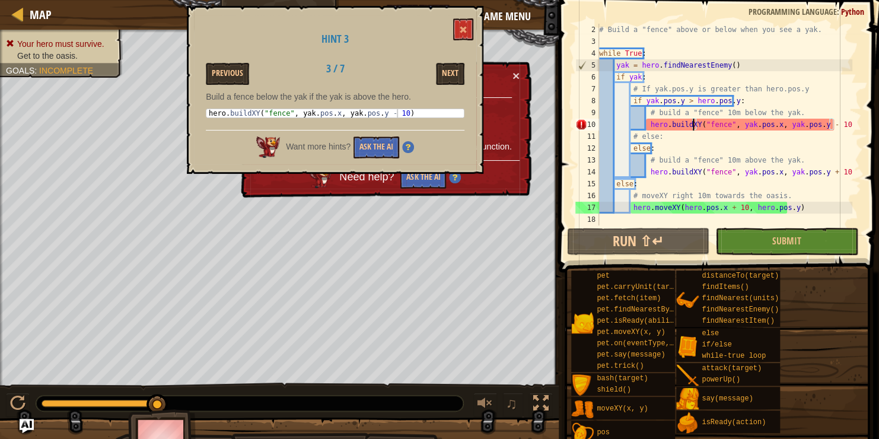
type textarea "hero.buildXY("fence", yak.pos.x, yak.pos.y - 10)"
drag, startPoint x: 208, startPoint y: 111, endPoint x: 415, endPoint y: 116, distance: 207.0
click at [415, 116] on div "hero . buildXY ( "fence" , yak . pos . x , yak . pos . y - 10 )" at bounding box center [334, 121] width 257 height 25
drag, startPoint x: 843, startPoint y: 129, endPoint x: 646, endPoint y: 122, distance: 197.6
click at [646, 122] on div "# Build a "fence" above or below when you see a yak. while True : yak = hero . …" at bounding box center [725, 136] width 256 height 225
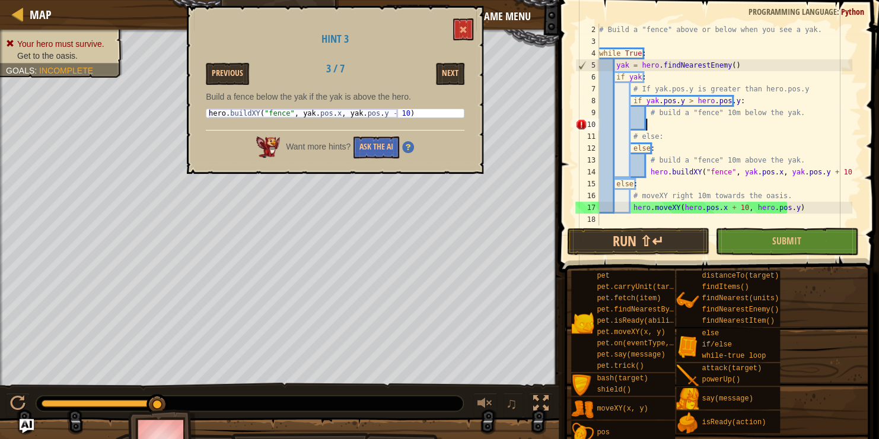
scroll to position [5, 3]
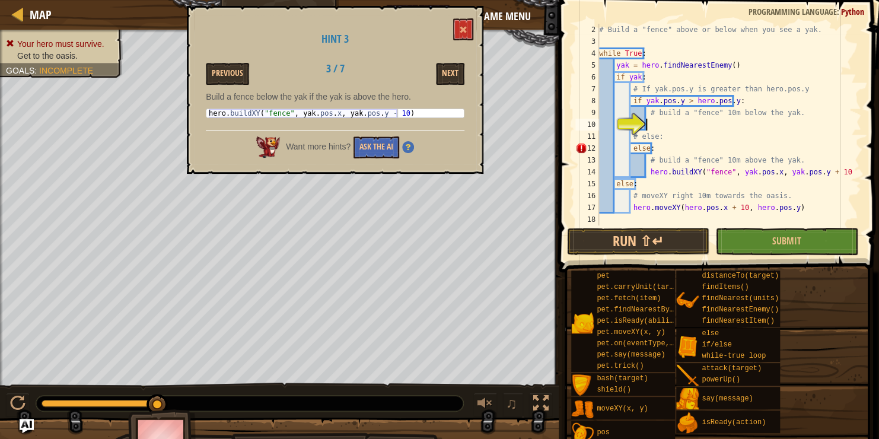
paste textarea "hero.buildXY("fence", yak.pos.x, yak.pos.y - 10)"
type textarea "hero.buildXY("fence", yak.pos.x, yak.pos.y - 10)"
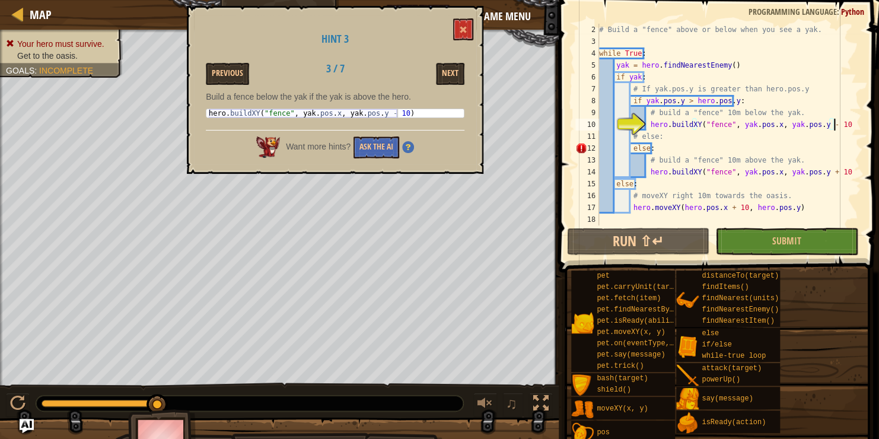
click at [646, 122] on div "# Build a "fence" above or below when you see a yak. while True : yak = hero . …" at bounding box center [725, 136] width 256 height 225
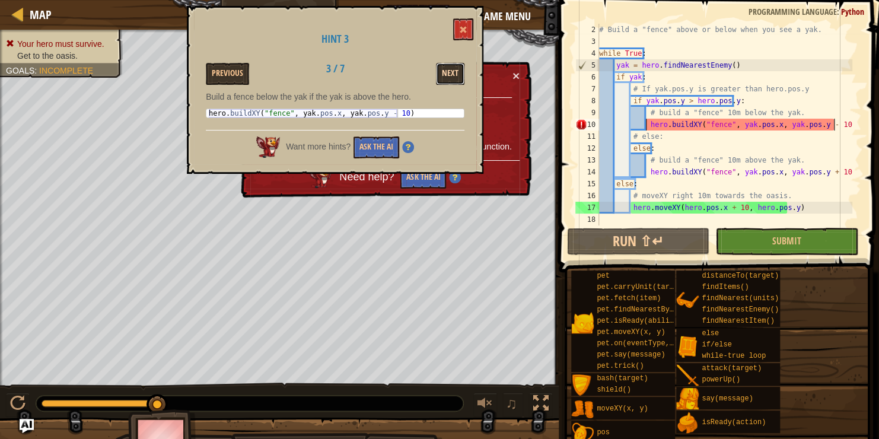
click at [449, 68] on button "Next" at bounding box center [450, 74] width 28 height 22
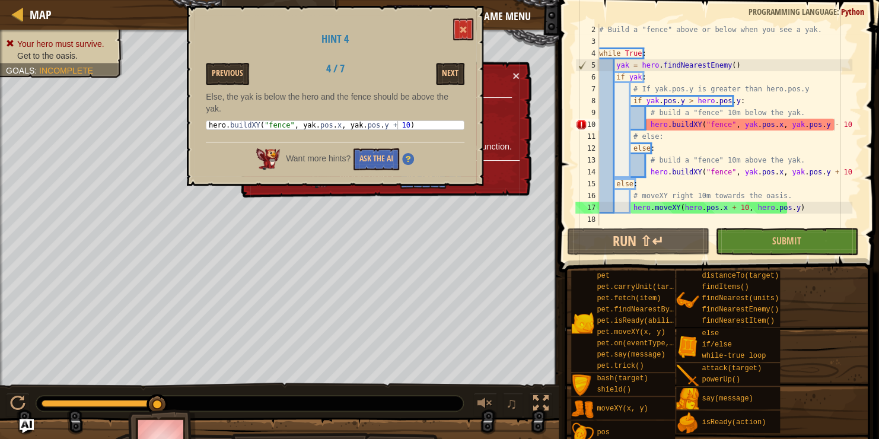
type textarea "hero.buildXY("fence", yak.pos.x, yak.pos.y + 10)"
click at [181, 115] on div "Map Computer Science 3 54. Thunderhooves Game Menu Done Hints Ask AI 1 2 3 4 5 …" at bounding box center [439, 219] width 879 height 439
type textarea "hero.moveXY(hero.pos.x + 10, hero.pos.y)"
drag, startPoint x: 795, startPoint y: 210, endPoint x: 627, endPoint y: 208, distance: 168.4
click at [627, 208] on div "# Build a "fence" above or below when you see a yak. while True : yak = hero . …" at bounding box center [725, 136] width 256 height 225
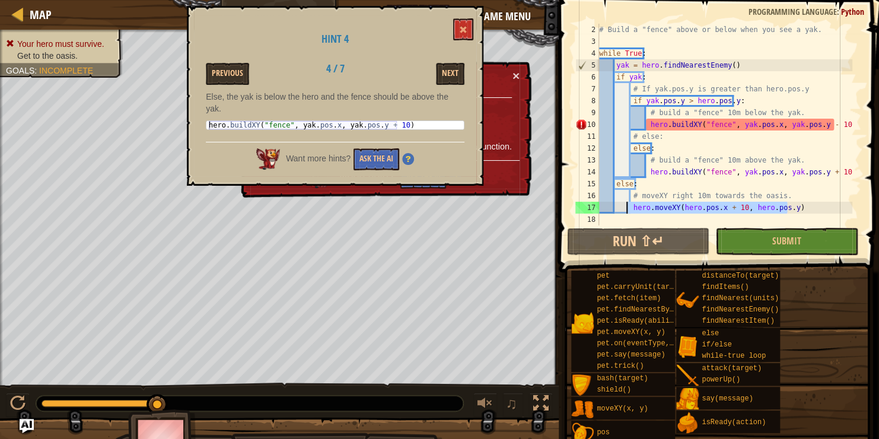
scroll to position [5, 1]
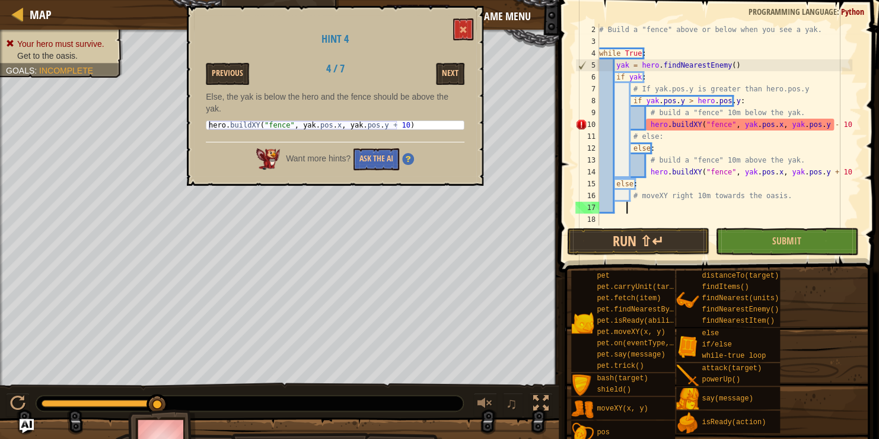
paste textarea "hero.buildXY("fence", yak.pos.x, yak.pos.y + 10)"
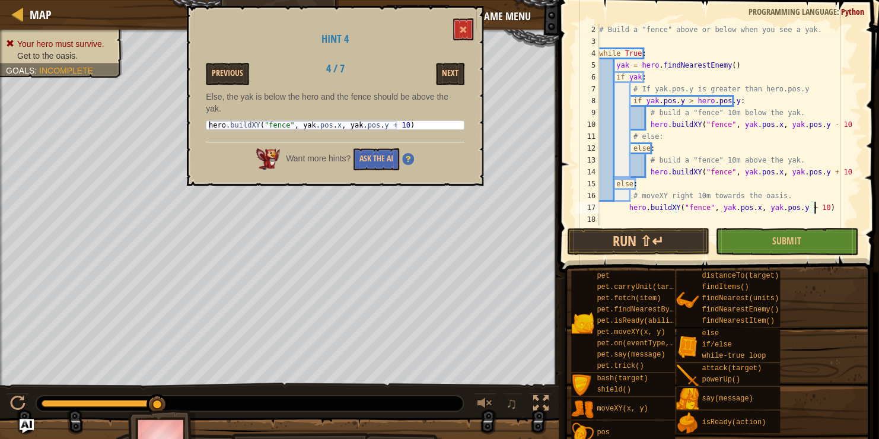
click at [626, 210] on div "# Build a "fence" above or below when you see a yak. while True : yak = hero . …" at bounding box center [725, 136] width 256 height 225
type textarea "hero.buildXY("fence", yak.pos.x, yak.pos.y + 10)"
drag, startPoint x: 463, startPoint y: 37, endPoint x: 460, endPoint y: 69, distance: 32.1
click at [460, 69] on div "Hint 4 Previous 4 / 7 Next Else, the yak is below the hero and the fence should…" at bounding box center [335, 96] width 296 height 180
click at [460, 69] on button "Next" at bounding box center [450, 74] width 28 height 22
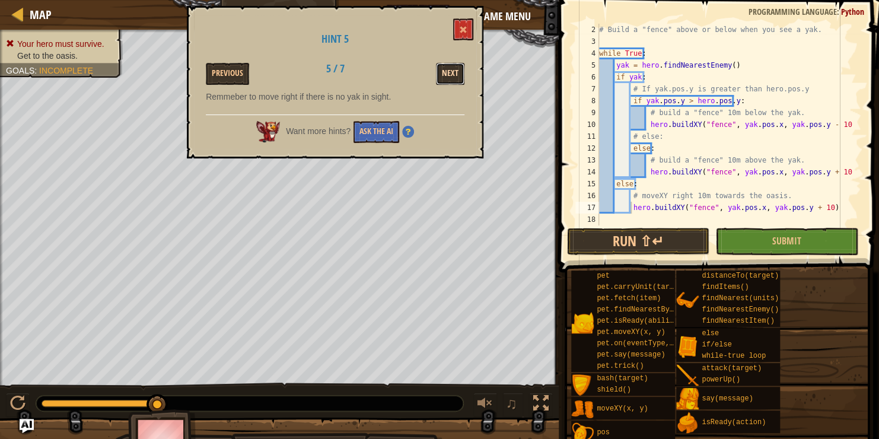
click at [461, 69] on button "Next" at bounding box center [450, 74] width 28 height 22
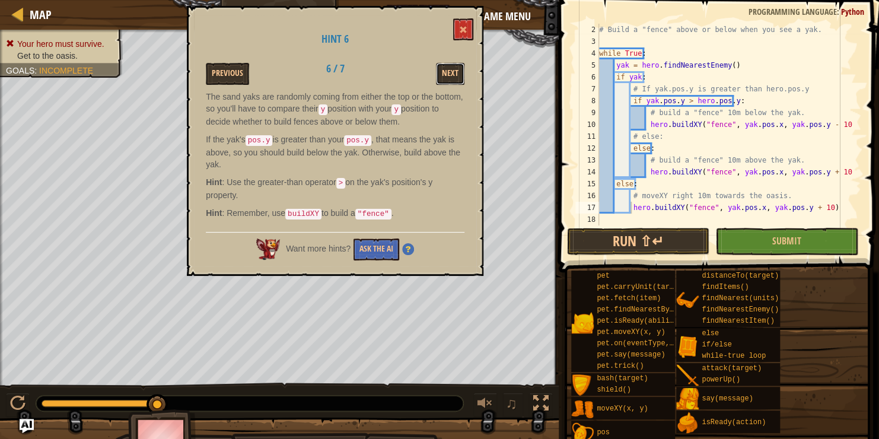
click at [461, 69] on button "Next" at bounding box center [450, 74] width 28 height 22
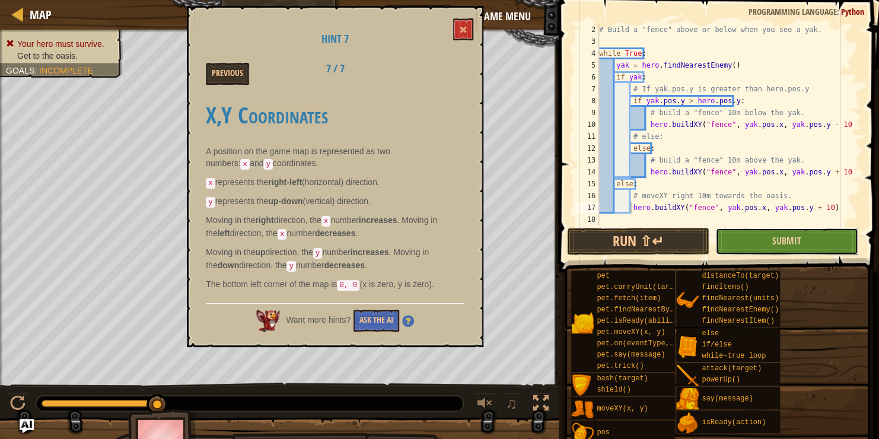
click at [821, 247] on button "Submit" at bounding box center [786, 241] width 142 height 27
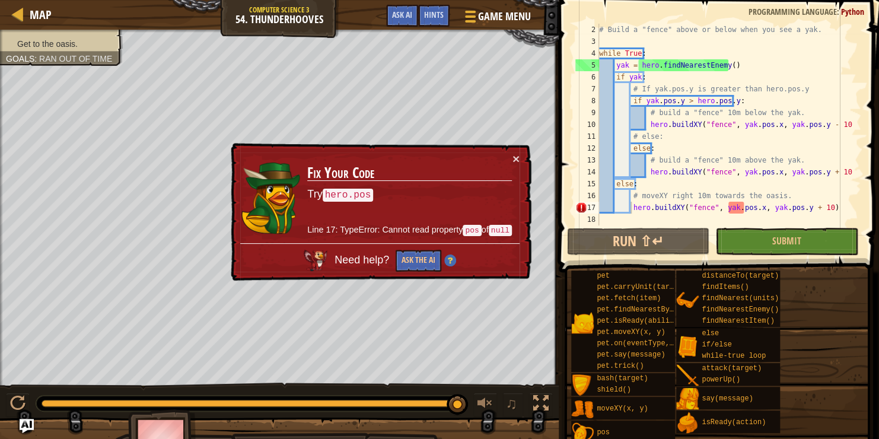
click at [745, 210] on div "# Build a "fence" above or below when you see a yak. while True : yak = hero . …" at bounding box center [725, 136] width 256 height 225
click at [429, 20] on div "Hints" at bounding box center [433, 16] width 31 height 22
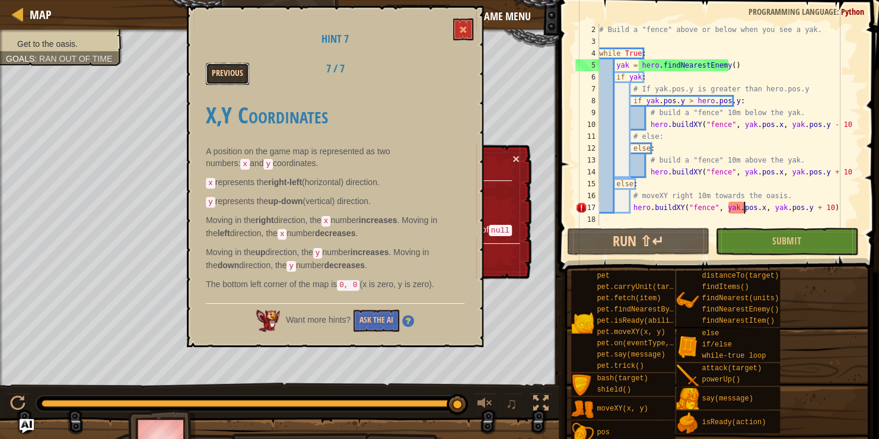
click at [233, 74] on button "Previous" at bounding box center [227, 74] width 43 height 22
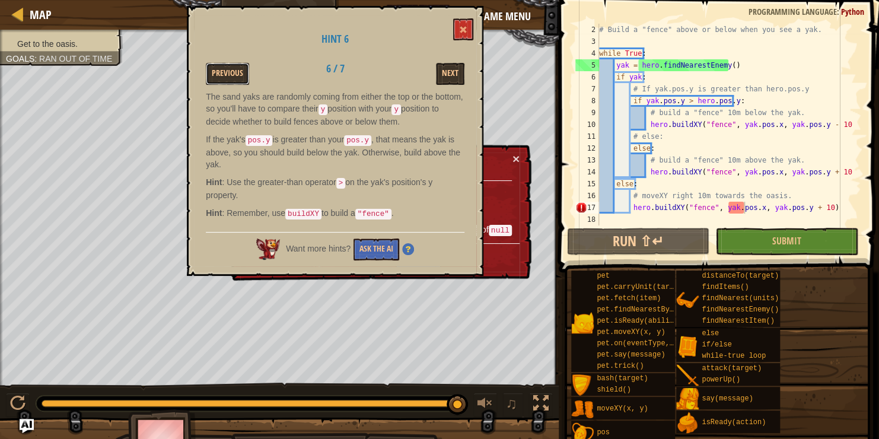
click at [233, 74] on button "Previous" at bounding box center [227, 74] width 43 height 22
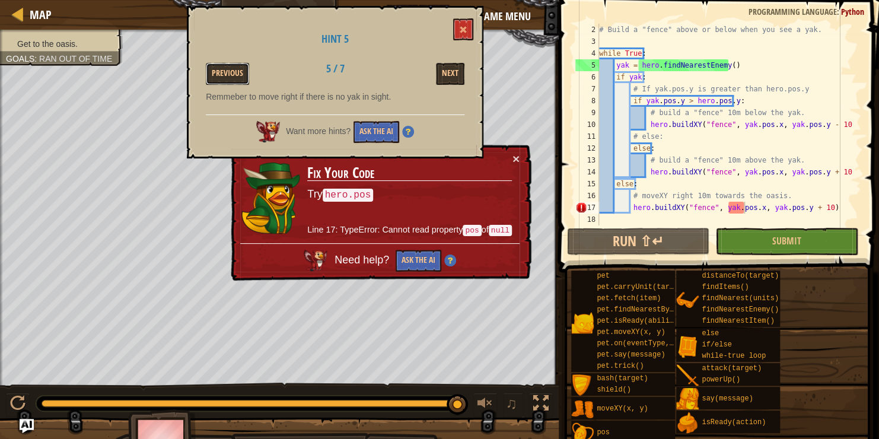
click at [233, 74] on button "Previous" at bounding box center [227, 74] width 43 height 22
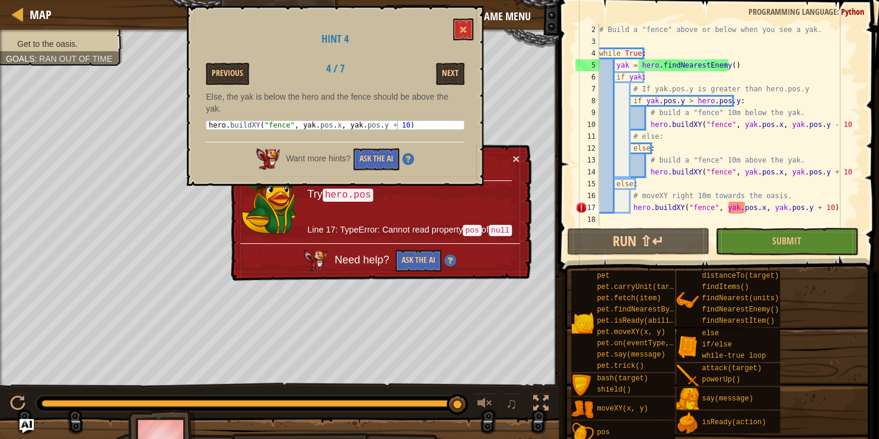
click at [738, 204] on div "# Build a "fence" above or below when you see a yak. while True : yak = hero . …" at bounding box center [725, 136] width 256 height 225
click at [741, 206] on div "# Build a "fence" above or below when you see a yak. while True : yak = hero . …" at bounding box center [725, 136] width 256 height 225
click at [741, 211] on div "# Build a "fence" above or below when you see a yak. while True : yak = hero . …" at bounding box center [725, 136] width 256 height 225
click at [743, 209] on div "# Build a "fence" above or below when you see a yak. while True : yak = hero . …" at bounding box center [725, 136] width 256 height 225
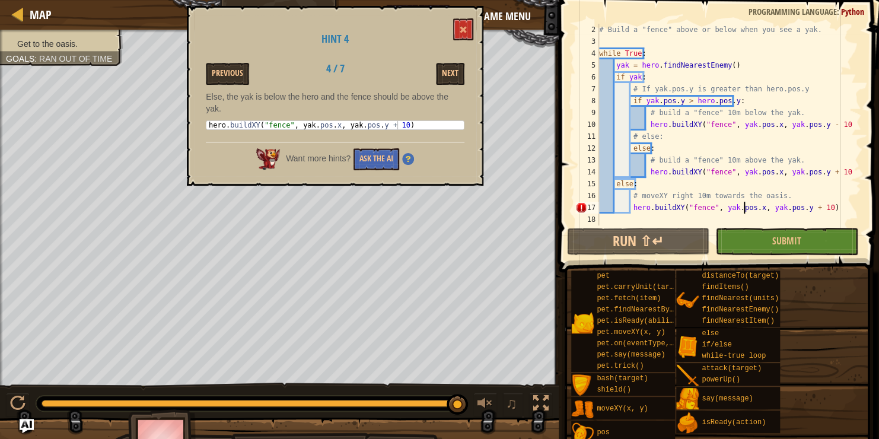
scroll to position [5, 12]
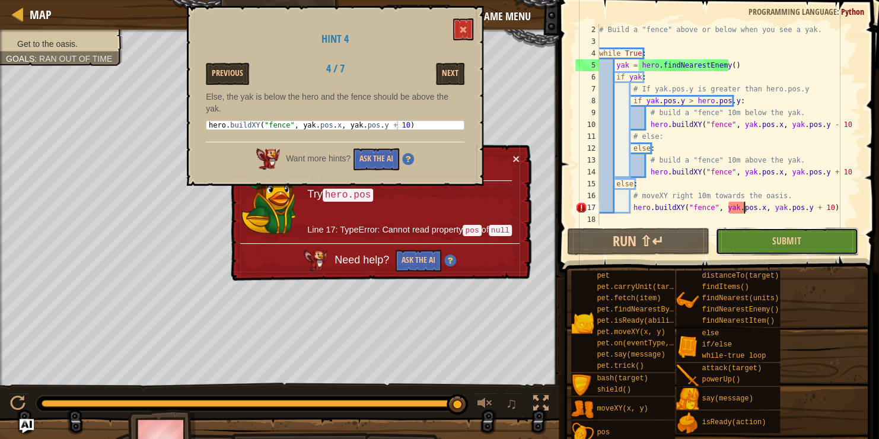
click at [726, 240] on button "Submit" at bounding box center [786, 241] width 142 height 27
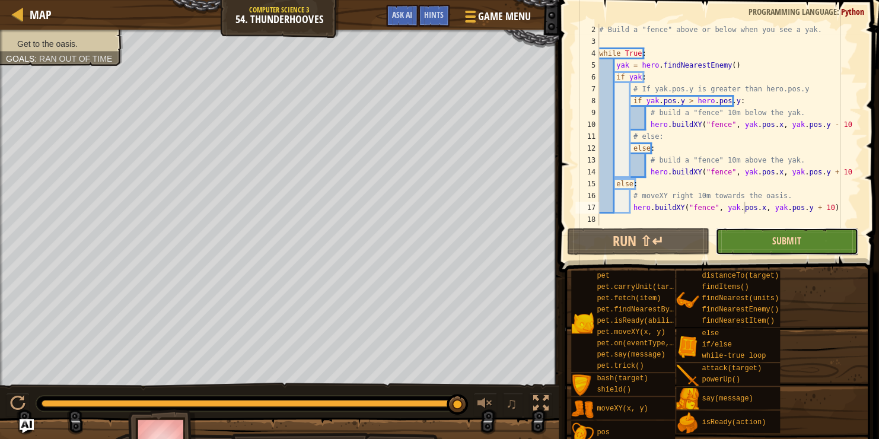
click at [790, 243] on span "Submit" at bounding box center [786, 240] width 29 height 13
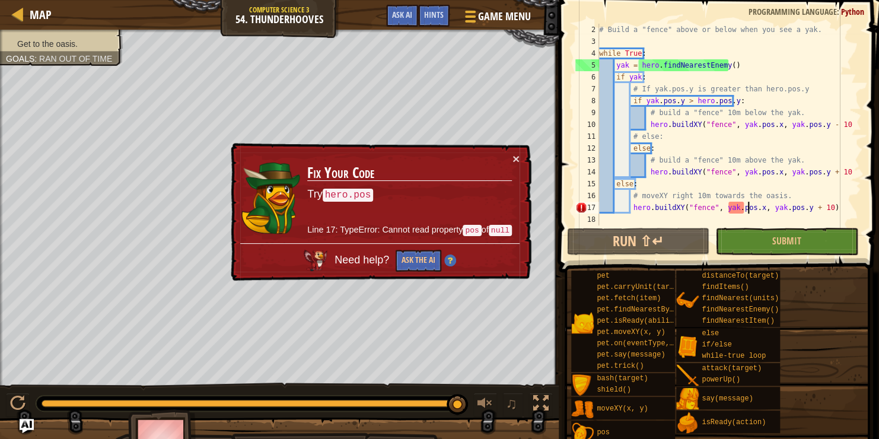
click at [747, 202] on div "# Build a "fence" above or below when you see a yak. while True : yak = hero . …" at bounding box center [725, 136] width 256 height 225
click at [512, 157] on button "×" at bounding box center [515, 158] width 7 height 12
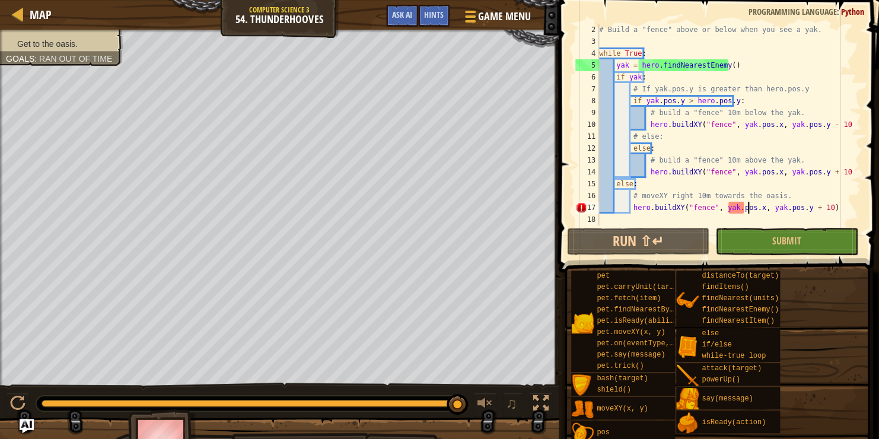
click at [743, 208] on div "# Build a "fence" above or below when you see a yak. while True : yak = hero . …" at bounding box center [725, 136] width 256 height 225
click at [436, 9] on div "Hints" at bounding box center [433, 16] width 31 height 22
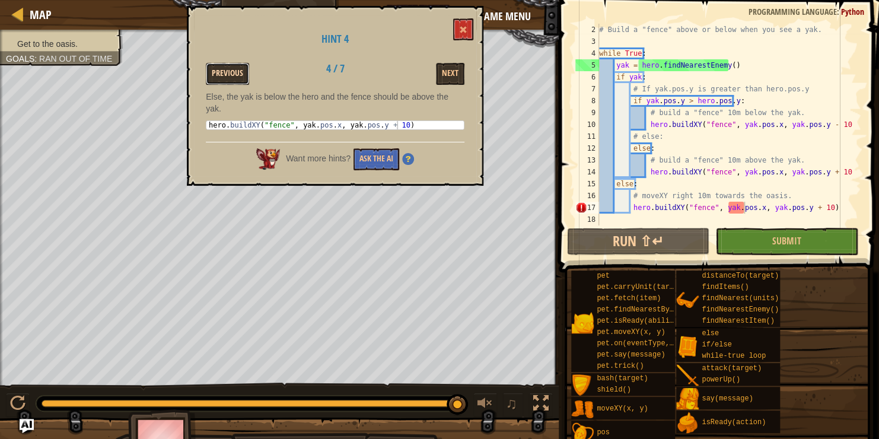
click at [214, 76] on button "Previous" at bounding box center [227, 74] width 43 height 22
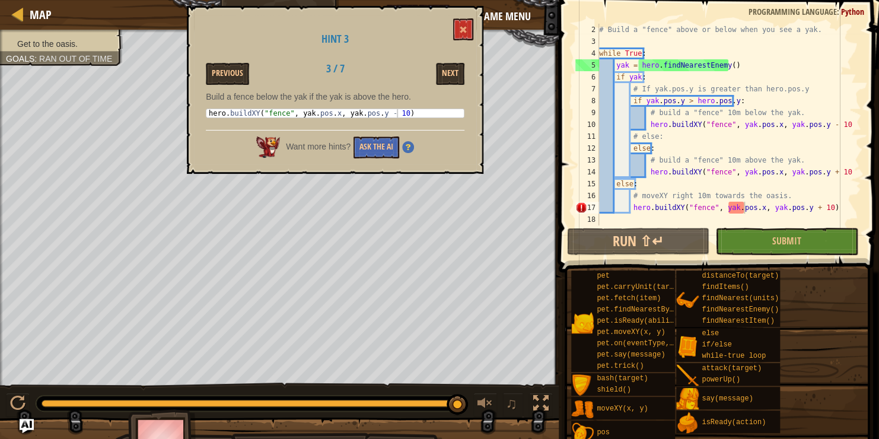
type textarea "hero.buildXY("fence", yak.pos.x, yak.pos.y + 10)"
click at [722, 171] on div "# Build a "fence" above or below when you see a yak. while True : yak = hero . …" at bounding box center [725, 136] width 256 height 225
